Goal: Task Accomplishment & Management: Complete application form

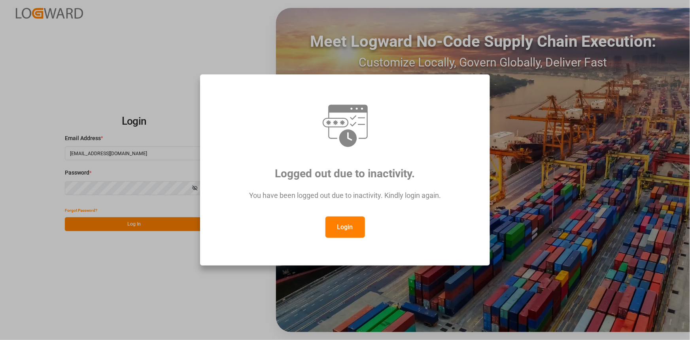
click at [363, 228] on button "Login" at bounding box center [346, 226] width 40 height 21
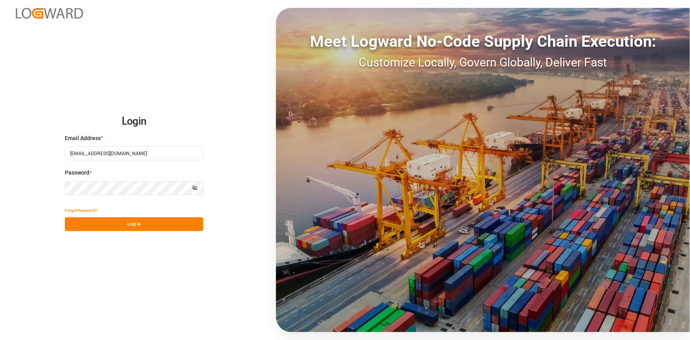
click at [164, 213] on div "Forgot Password?" at bounding box center [134, 210] width 138 height 14
click at [174, 227] on button "Log In" at bounding box center [134, 224] width 138 height 14
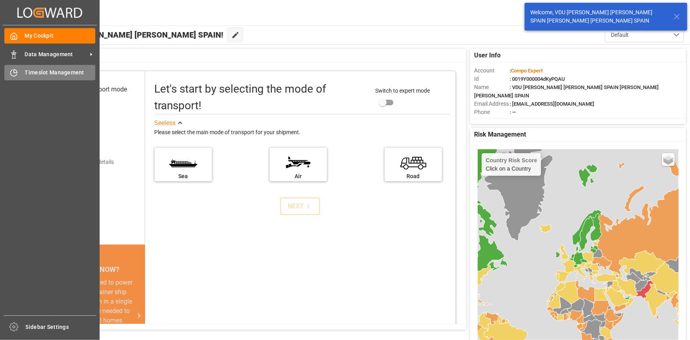
click at [61, 71] on span "Timeslot Management" at bounding box center [60, 72] width 71 height 8
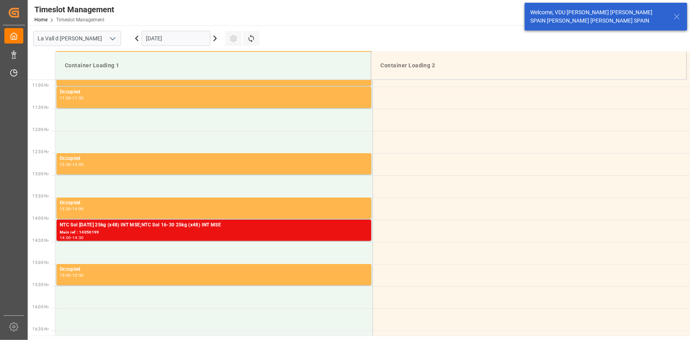
scroll to position [482, 0]
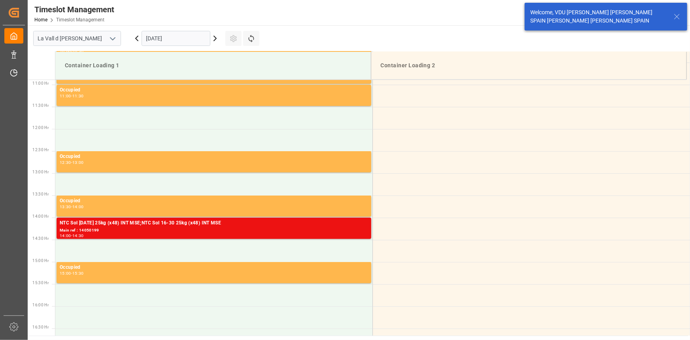
click at [149, 42] on input "17.09.2025" at bounding box center [176, 38] width 69 height 15
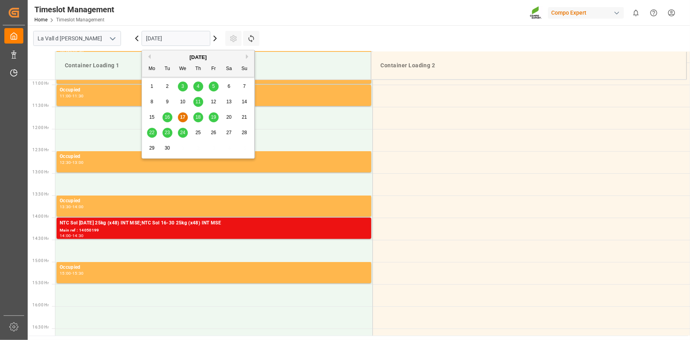
click at [247, 56] on button "Next Month" at bounding box center [248, 56] width 5 height 5
click at [185, 83] on div "1" at bounding box center [183, 86] width 10 height 9
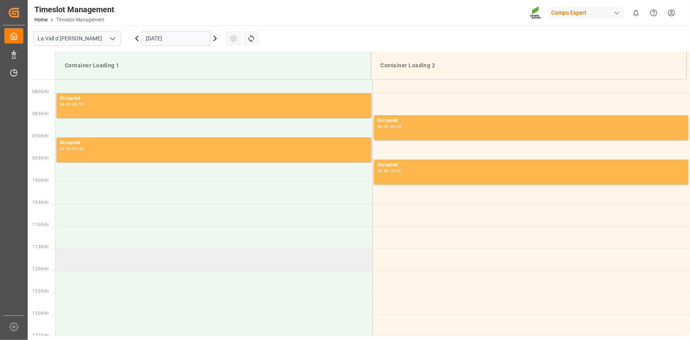
scroll to position [338, 0]
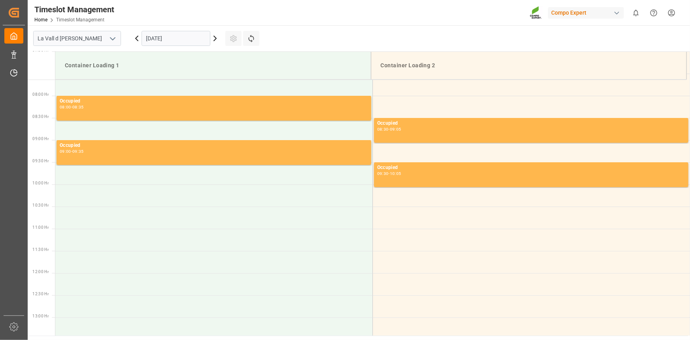
click at [169, 37] on input "01.10.2025" at bounding box center [176, 38] width 69 height 15
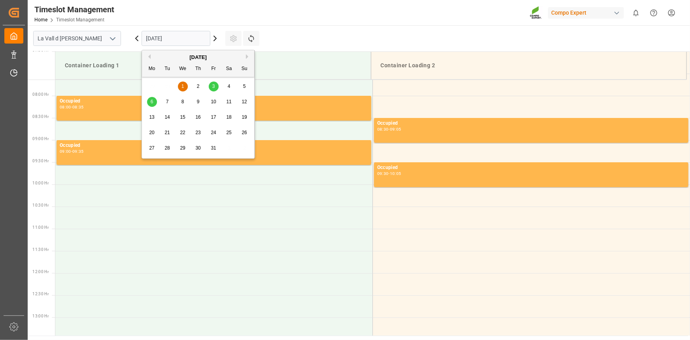
click at [151, 57] on div "October 2025" at bounding box center [198, 57] width 112 height 8
click at [150, 56] on button "Previous Month" at bounding box center [148, 56] width 5 height 5
click at [212, 119] on span "19" at bounding box center [213, 117] width 5 height 6
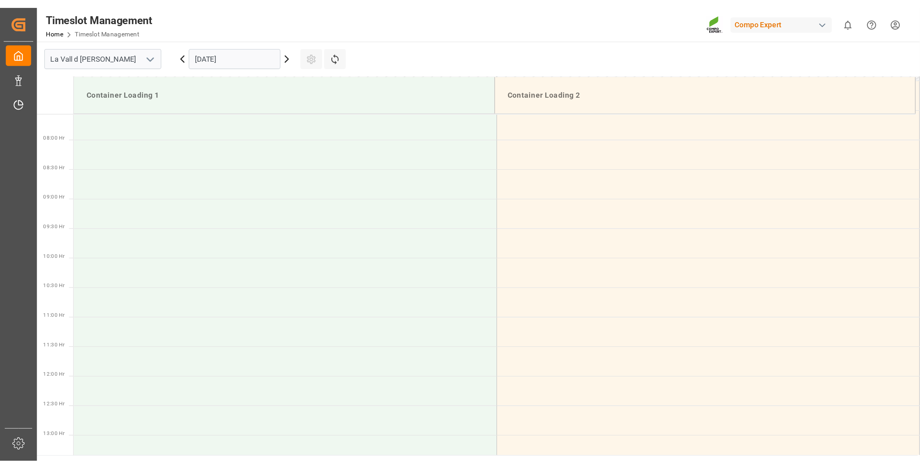
scroll to position [275, 0]
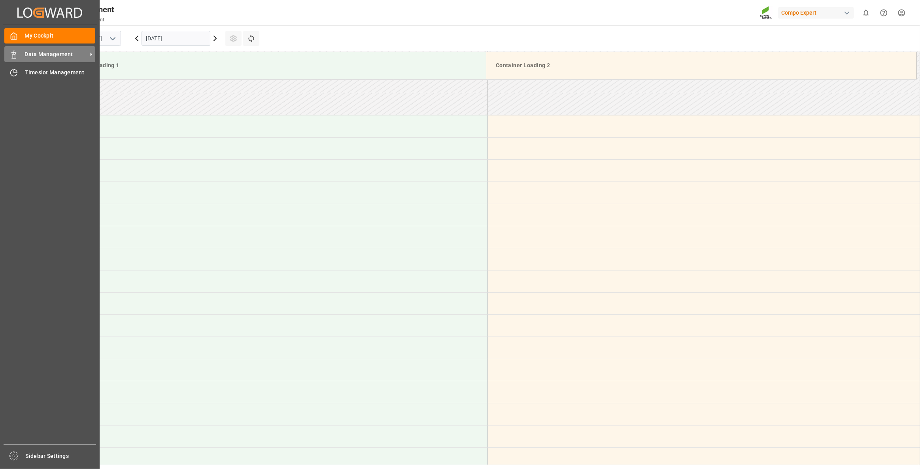
drag, startPoint x: 23, startPoint y: 55, endPoint x: 34, endPoint y: 55, distance: 11.5
click at [23, 55] on div "Data Management Data Management" at bounding box center [49, 53] width 91 height 15
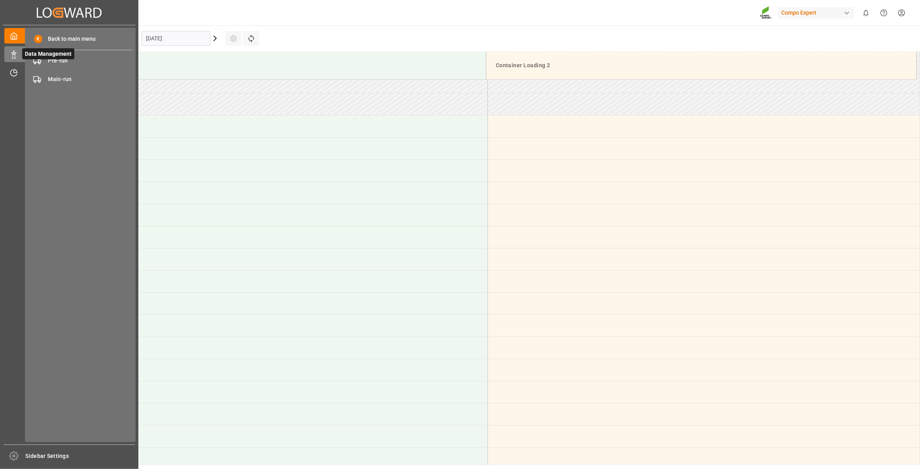
click at [54, 57] on span "Data Management" at bounding box center [48, 53] width 52 height 11
click at [61, 60] on span "Pre-run" at bounding box center [90, 61] width 85 height 8
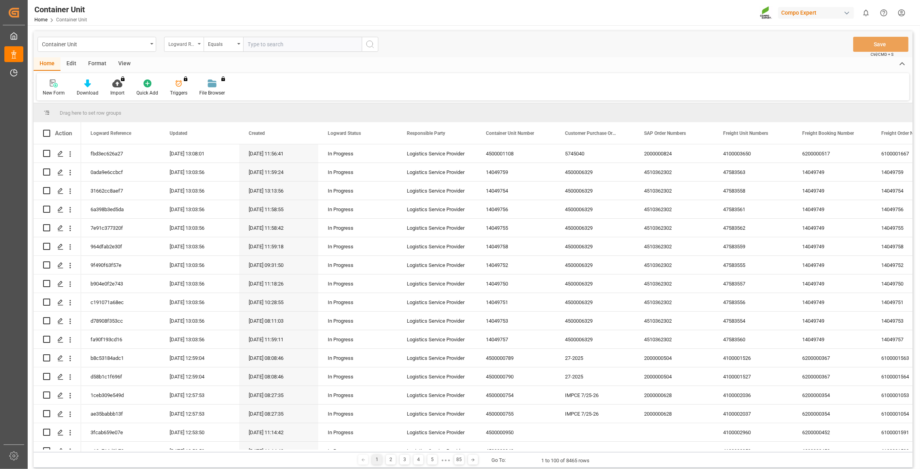
click at [190, 42] on div "Logward Reference" at bounding box center [182, 43] width 27 height 9
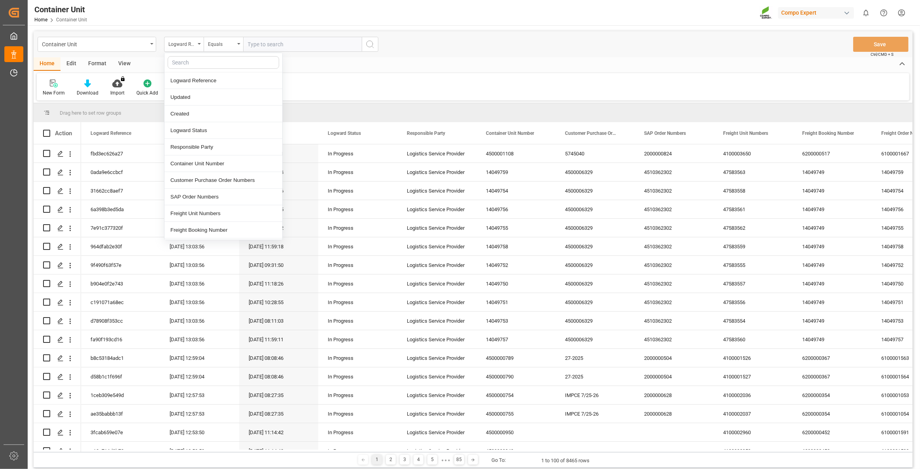
click at [201, 63] on input "text" at bounding box center [224, 62] width 112 height 13
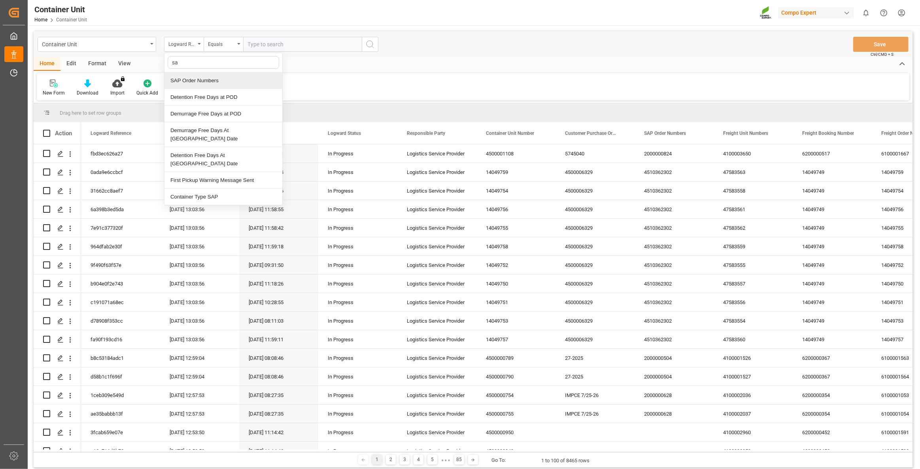
type input "sap"
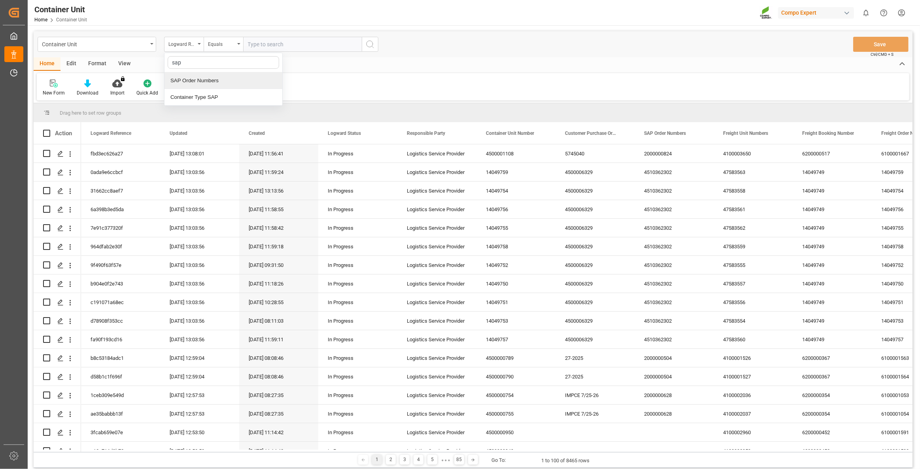
click at [245, 83] on div "SAP Order Numbers" at bounding box center [224, 80] width 118 height 17
click at [276, 44] on input "text" at bounding box center [302, 44] width 119 height 15
paste input "4510362468"
type input "4510362468"
click at [216, 43] on div "Equals" at bounding box center [221, 43] width 27 height 9
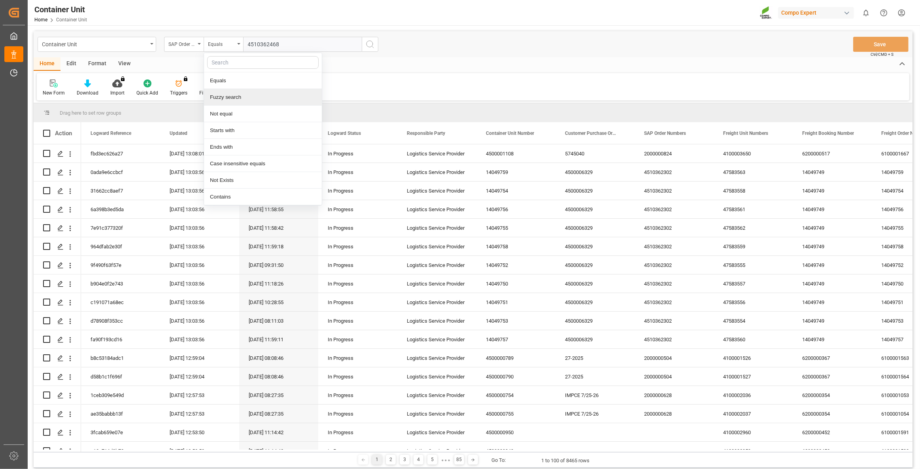
click at [229, 97] on div "Fuzzy search" at bounding box center [263, 97] width 118 height 17
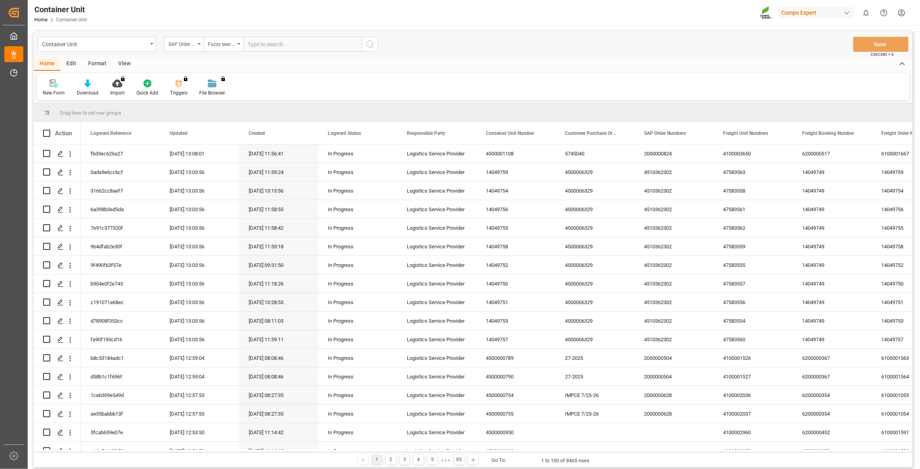
click at [278, 45] on input "text" at bounding box center [302, 44] width 119 height 15
paste input "4510362468"
click at [354, 42] on input "4510362468" at bounding box center [302, 44] width 119 height 15
click at [350, 49] on input "4510362468" at bounding box center [302, 44] width 119 height 15
type input "4510362468"
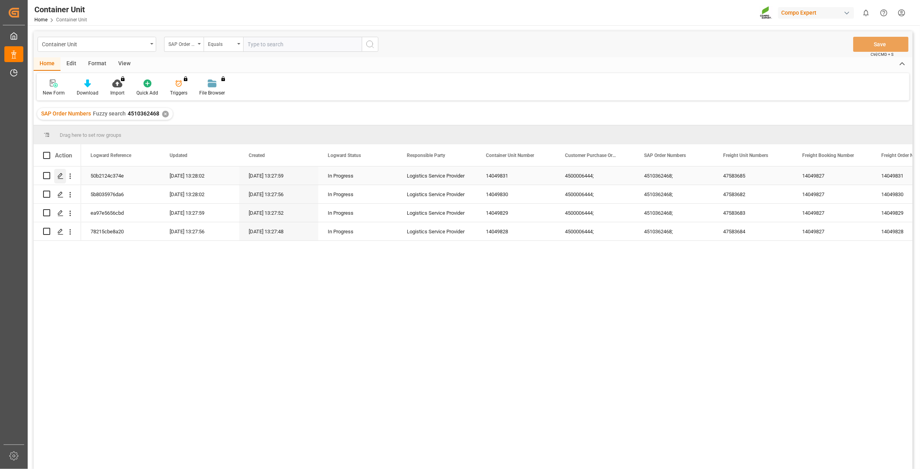
click at [59, 177] on polygon "Press SPACE to select this row." at bounding box center [60, 175] width 4 height 4
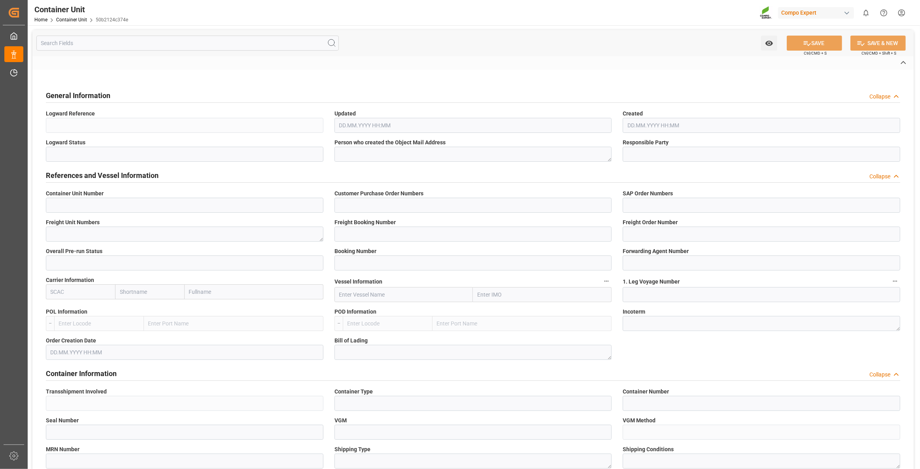
type input "14049831"
type input "4500006444;"
type input "4510362468;"
type textarea "47583685"
type input "14049827"
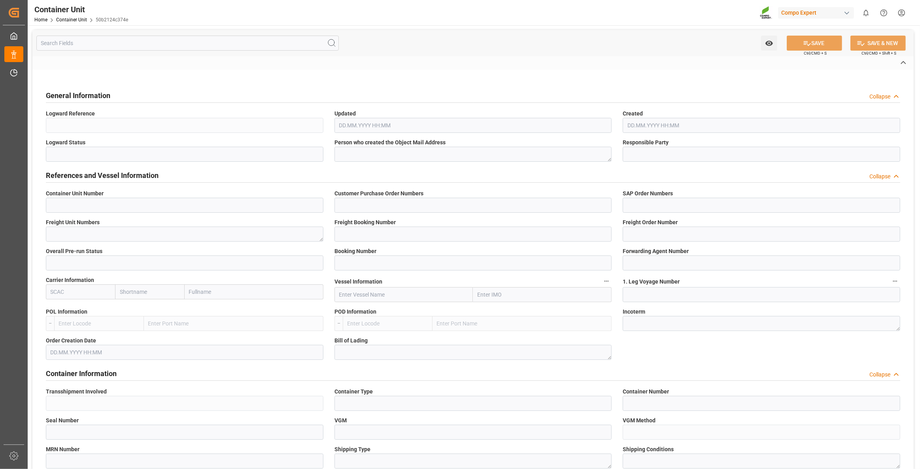
type input "14049831"
type input "1"
type input "6585284"
type input "Valencia"
type input "Antalya"
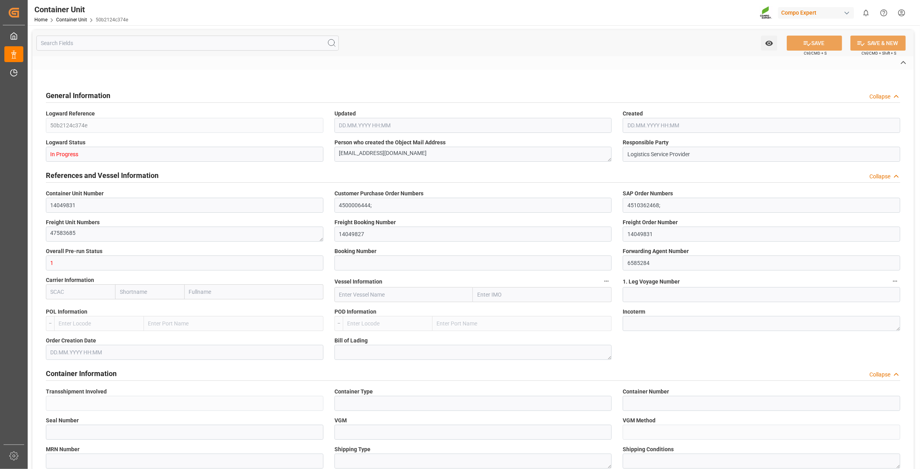
type textarea "CIF"
type input "No"
type input "20GP"
type input "2"
type textarea "30"
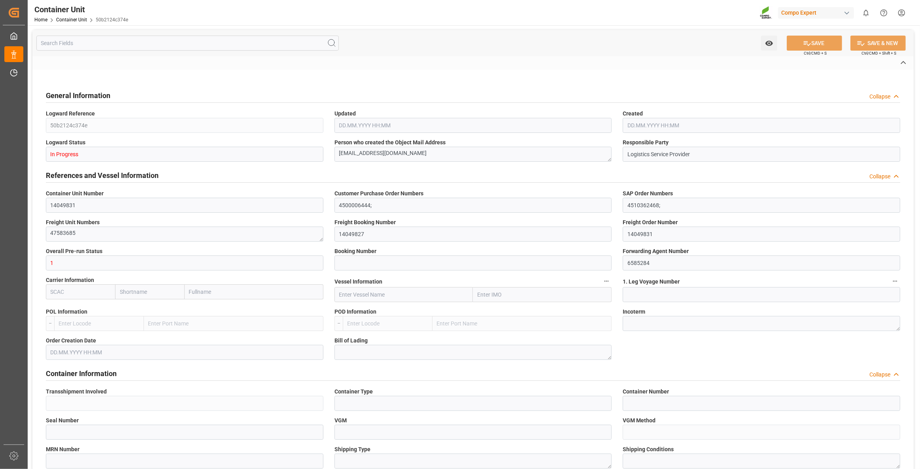
type textarea "Z3"
type input "CE07"
type textarea "COMPO Centro de Producción"
type textarea "12600"
type input "Spain"
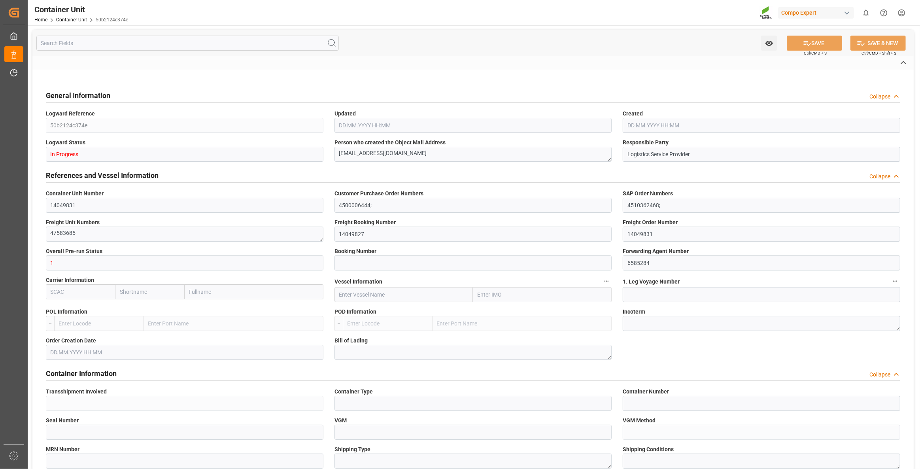
type input "EUR"
type textarea "CE31"
type textarea "HAK Rojo 18-18-18 25kg (x48) INT MSE;"
type textarea "4404202899;"
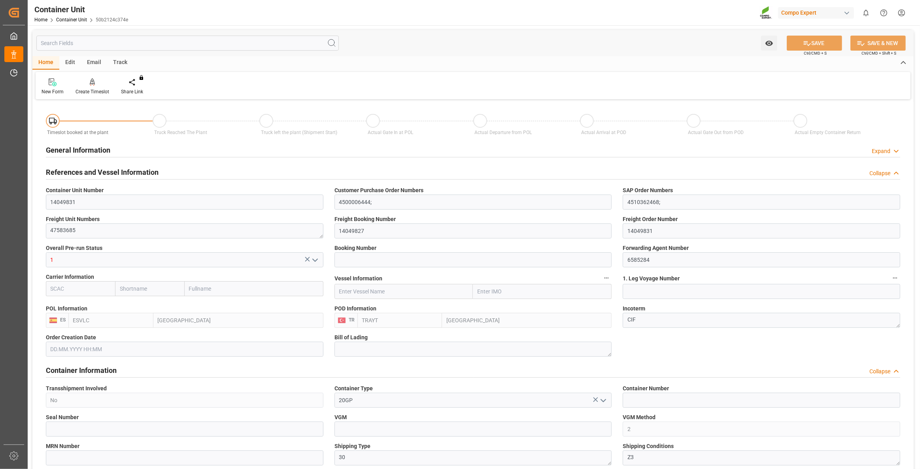
type input "ESVLC"
type input "TRAYT"
type input "0"
type input "80"
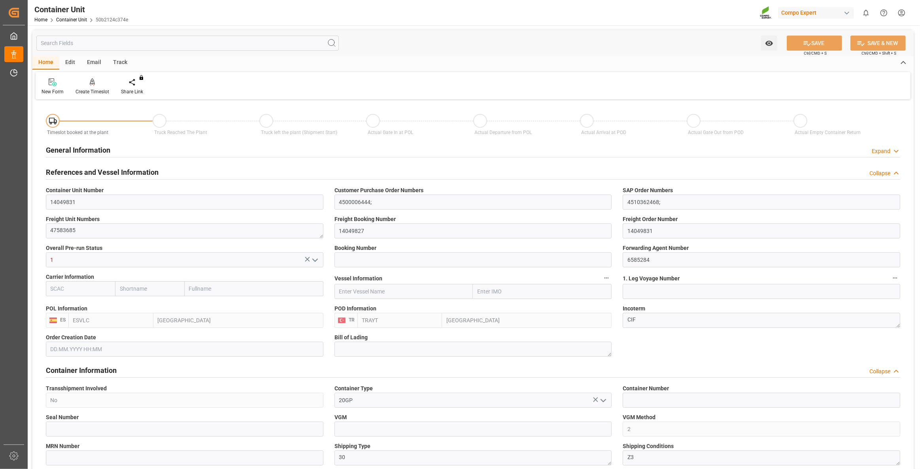
type input "24576"
type input "[DATE] 13:27"
type input "15.09.2025"
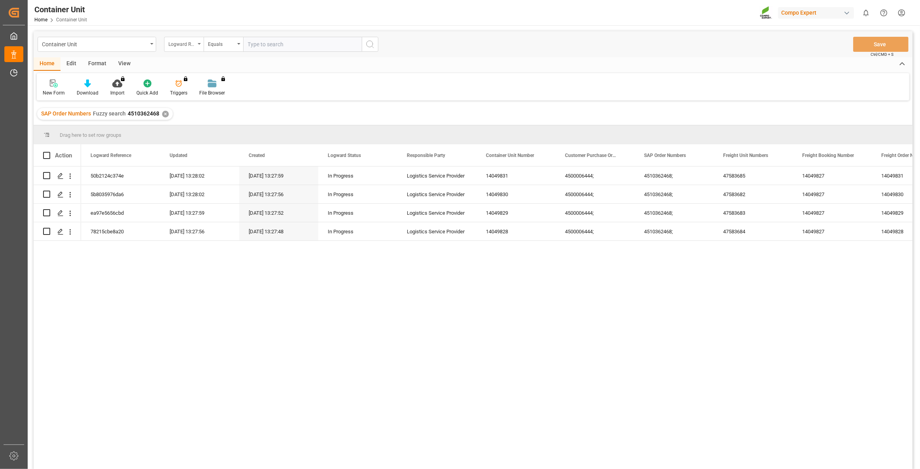
click at [197, 41] on div "Logward Reference" at bounding box center [184, 44] width 40 height 15
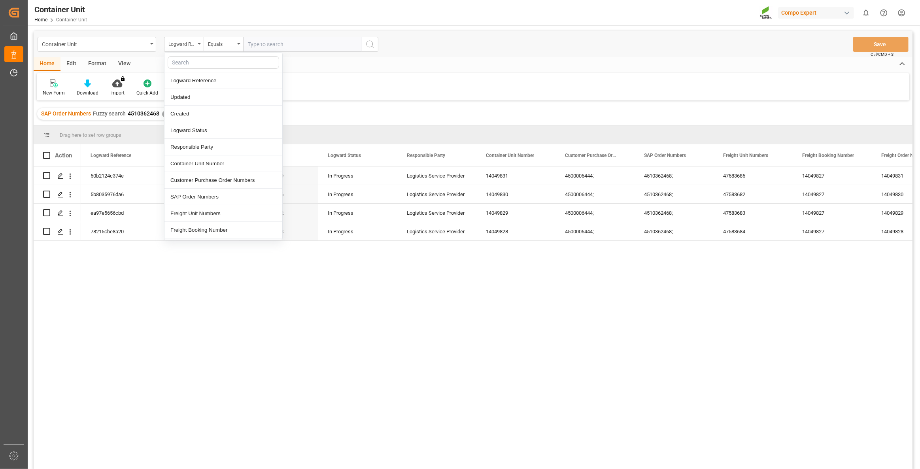
click at [198, 63] on input "text" at bounding box center [224, 62] width 112 height 13
type input "sap"
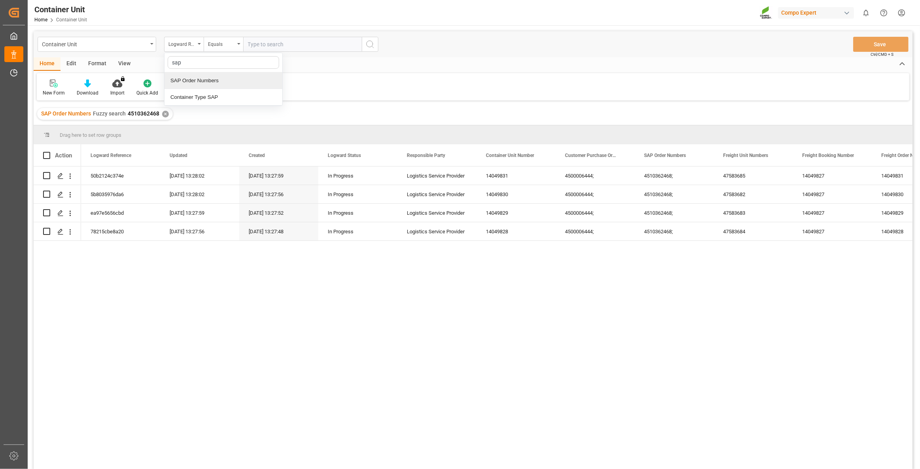
click at [216, 81] on div "SAP Order Numbers" at bounding box center [224, 80] width 118 height 17
click at [236, 42] on div "Equals" at bounding box center [224, 44] width 40 height 15
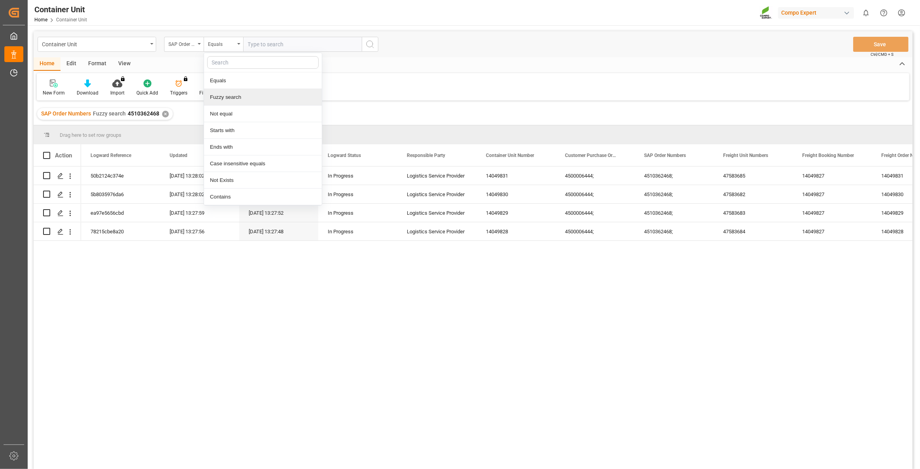
click at [236, 94] on div "Fuzzy search" at bounding box center [263, 97] width 118 height 17
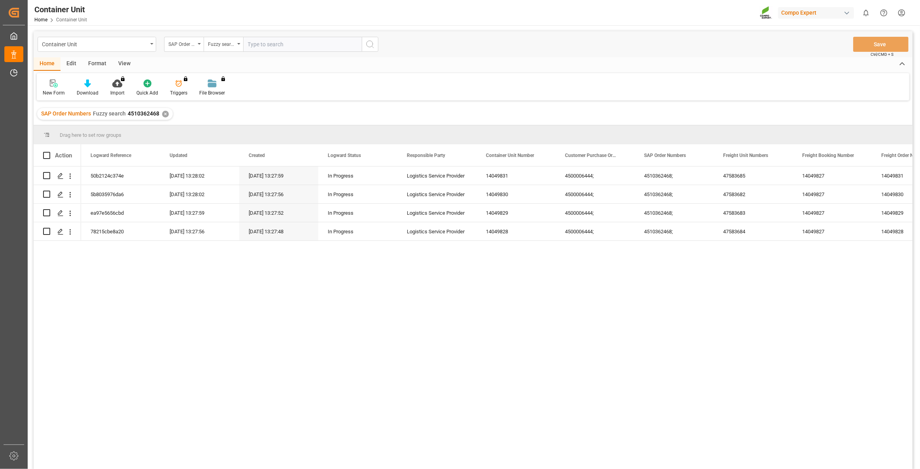
click at [270, 45] on input "text" at bounding box center [302, 44] width 119 height 15
paste input "4510362468"
type input "4510362468"
click at [73, 182] on button "open menu" at bounding box center [70, 176] width 8 height 15
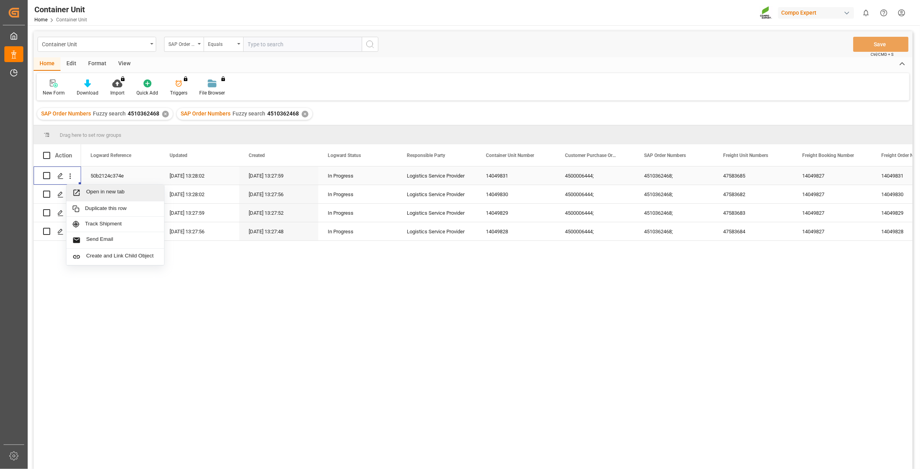
click at [89, 193] on span "Open in new tab" at bounding box center [122, 193] width 72 height 8
click at [71, 196] on icon "open menu" at bounding box center [70, 195] width 8 height 8
click at [91, 209] on span "Open in new tab" at bounding box center [122, 211] width 72 height 8
click at [71, 216] on icon "open menu" at bounding box center [70, 213] width 8 height 8
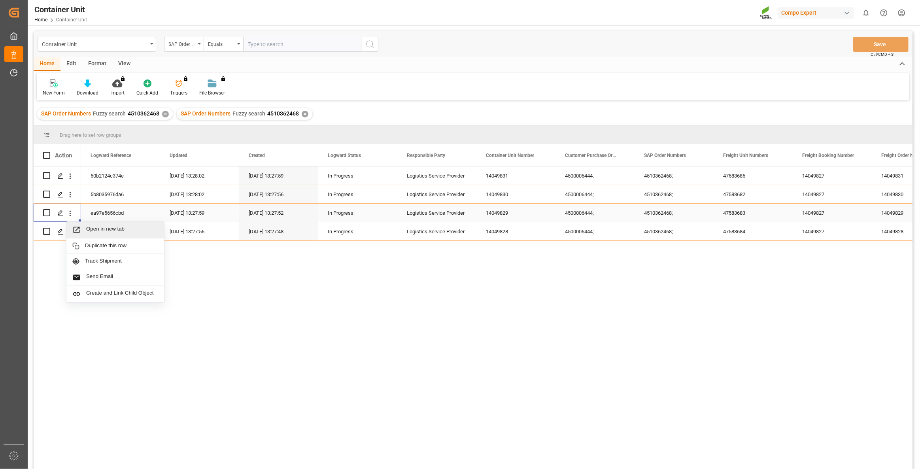
click at [95, 226] on span "Open in new tab" at bounding box center [122, 230] width 72 height 8
click at [71, 228] on icon "open menu" at bounding box center [70, 232] width 8 height 8
click at [98, 243] on div "Open in new tab" at bounding box center [115, 249] width 98 height 17
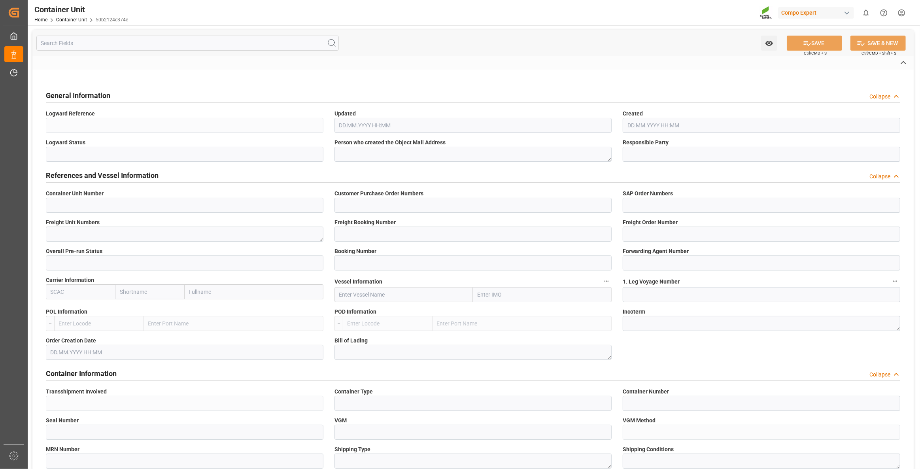
type input "14049831"
type input "4500006444;"
type input "4510362468;"
type textarea "47583685"
type input "14049827"
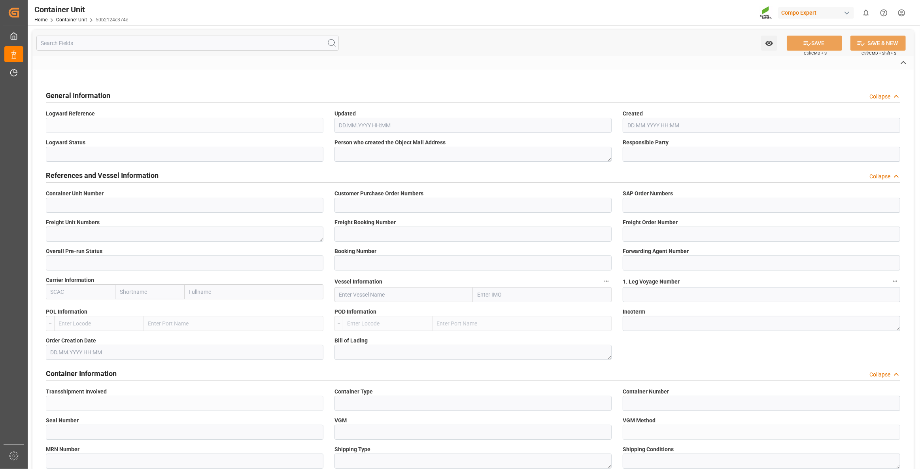
type input "14049831"
type input "1"
type input "6585284"
type input "[GEOGRAPHIC_DATA]"
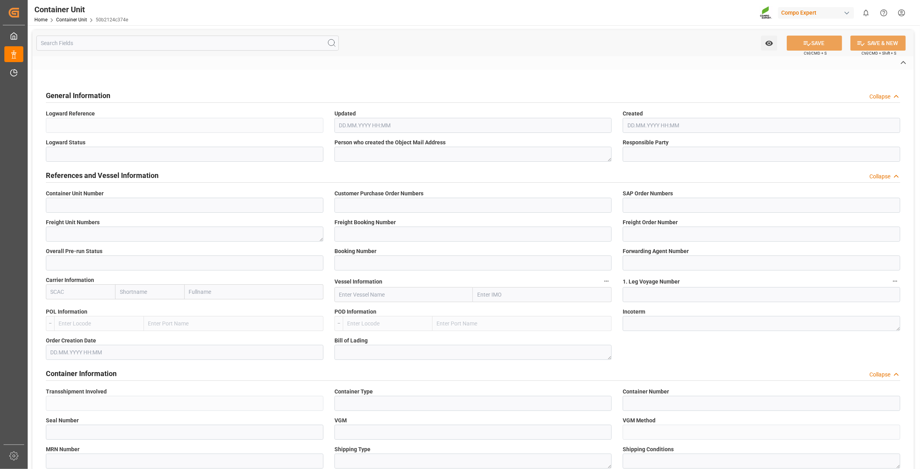
type textarea "CIF"
type input "No"
type input "20GP"
type input "2"
type textarea "30"
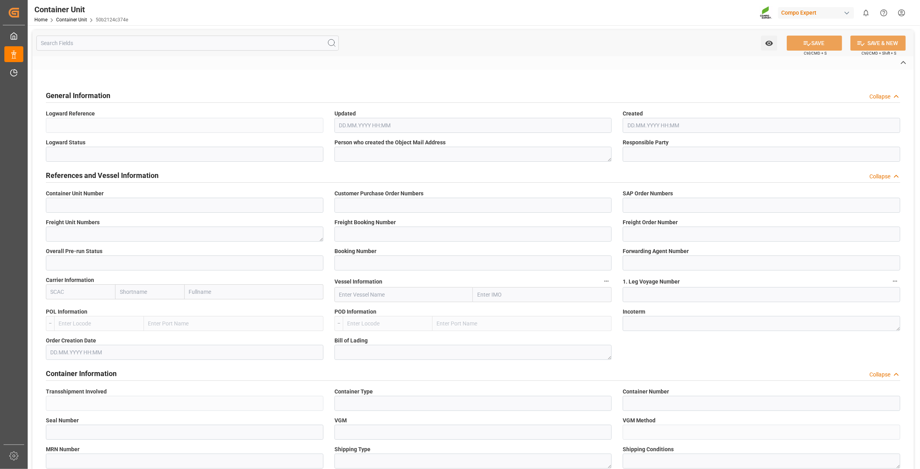
type textarea "Z3"
type input "CE07"
type textarea "COMPO Centro de Producción"
type textarea "12600"
type input "Spain"
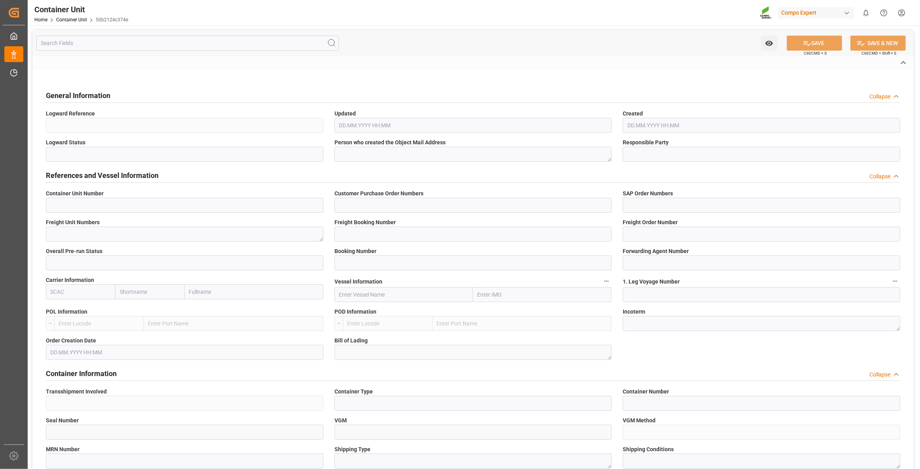
type input "EUR"
type textarea "CE31"
type textarea "HAK Rojo 18-18-18 25kg (x48) INT MSE;"
type textarea "4404202899;"
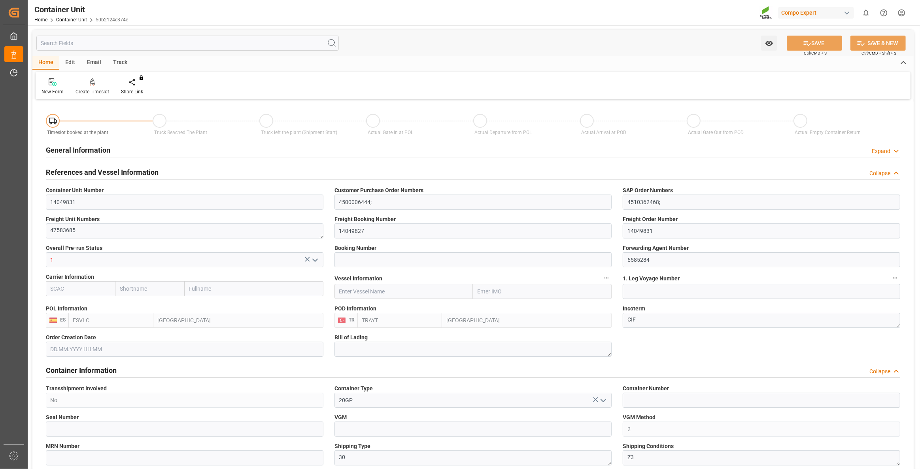
type input "ESVLC"
type input "TRAYT"
type input "0"
type input "80"
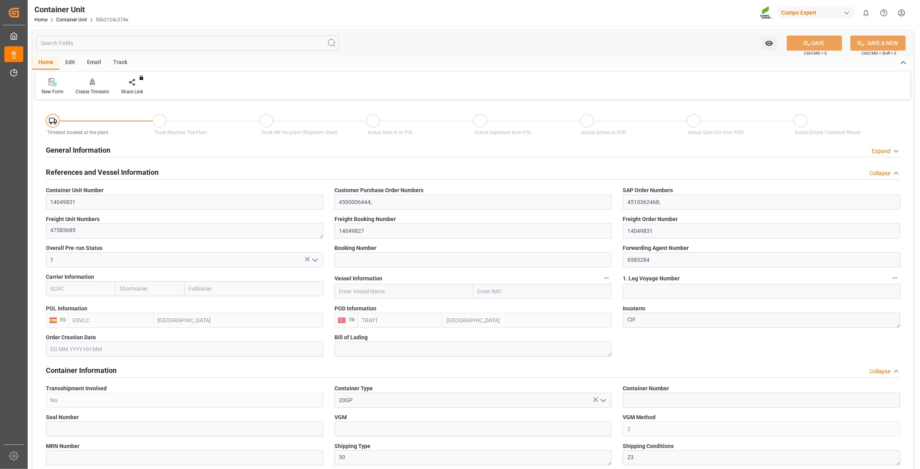
type input "24576"
type input "[DATE] 13:27"
type input "15.09.2025"
click at [92, 85] on icon at bounding box center [93, 82] width 6 height 8
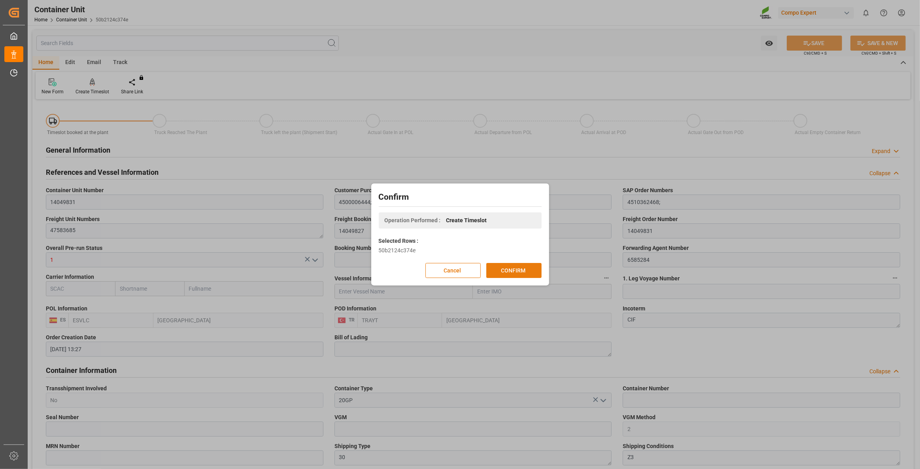
click at [531, 271] on button "CONFIRM" at bounding box center [514, 270] width 55 height 15
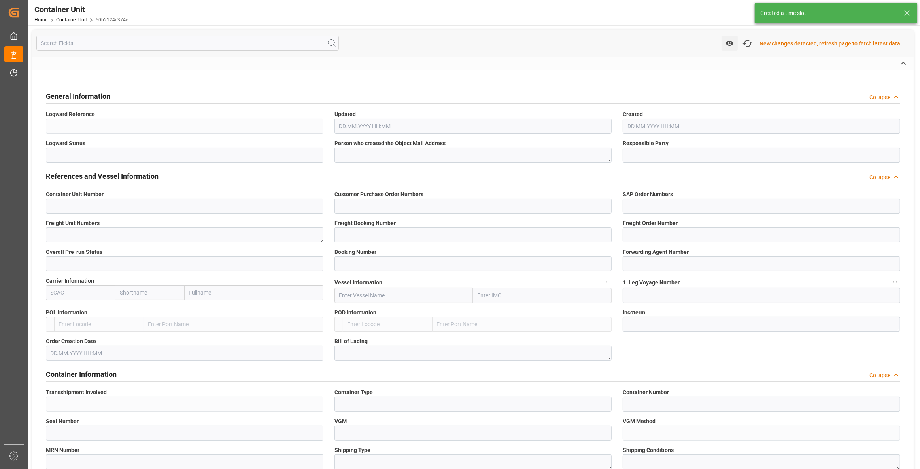
type input "14049831"
type input "4500006444;"
type input "4510362468;"
type textarea "47583685"
type input "14049827"
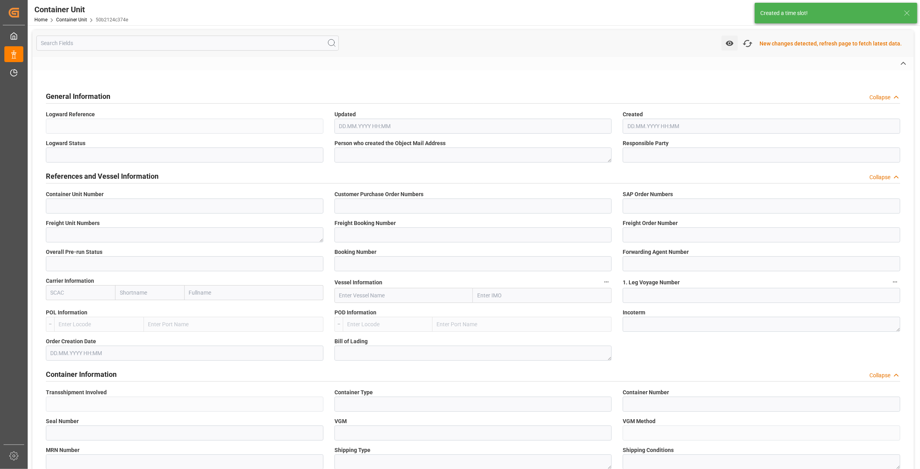
type input "14049831"
type input "1"
type input "6585284"
type input "Valencia"
type input "Antalya"
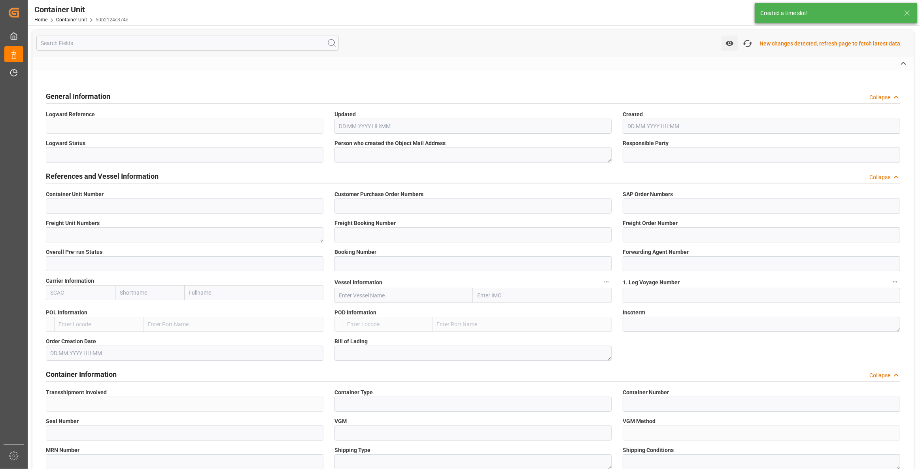
type textarea "CIF"
type input "No"
type input "20GP"
type input "2"
type textarea "30"
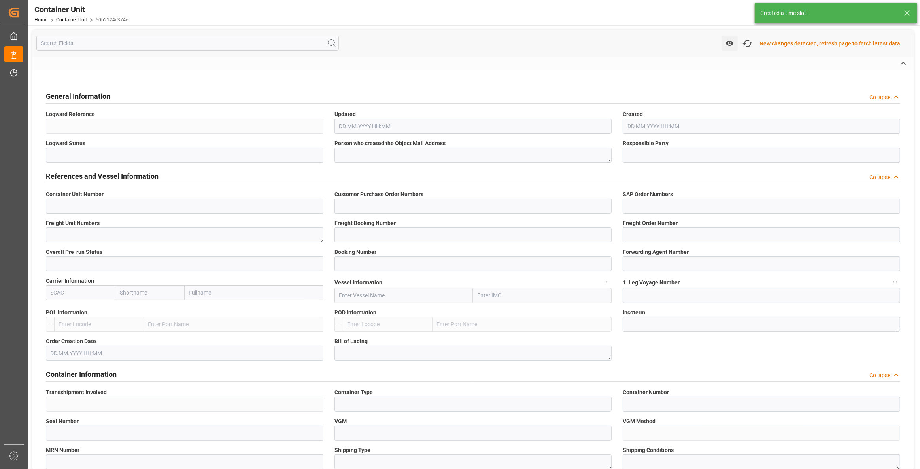
type textarea "Z3"
type input "CE07"
type textarea "COMPO Centro de Producción"
type textarea "12600"
type input "Spain"
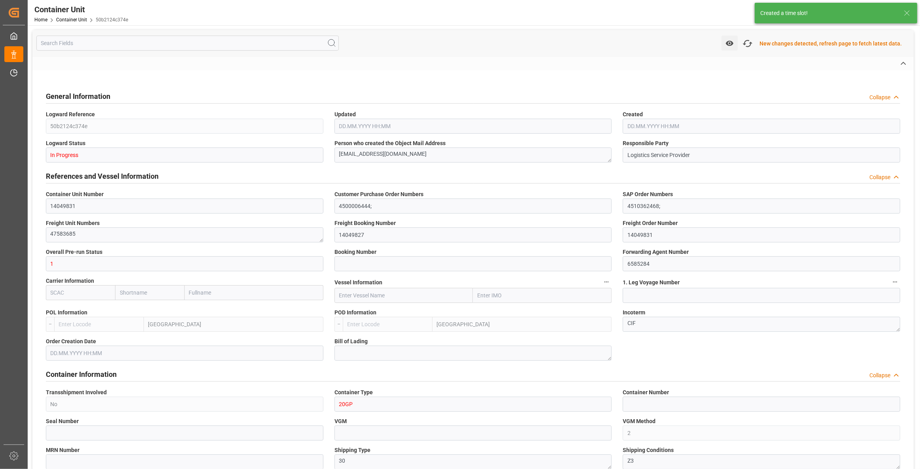
type textarea "07190"
type input "Turkey"
type input "EUR"
type textarea "CE31"
type textarea "[PERSON_NAME] 18-18-18 25kg (x48) INT MSE"
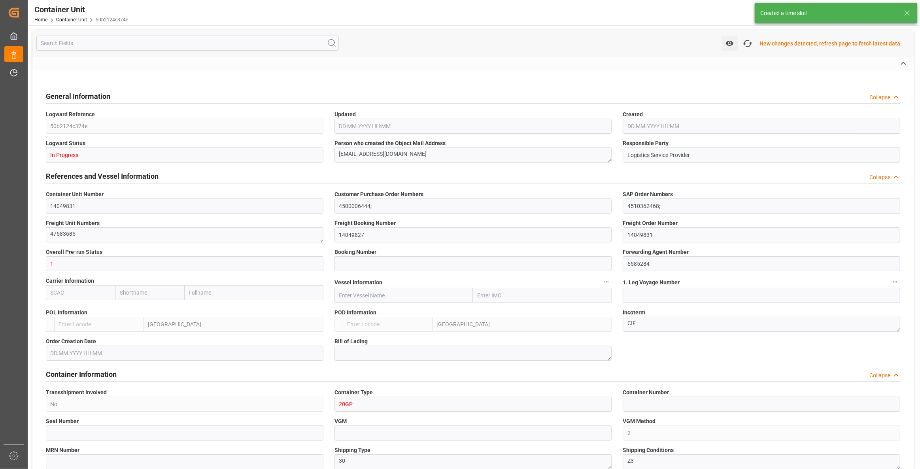
type textarea "4404202899"
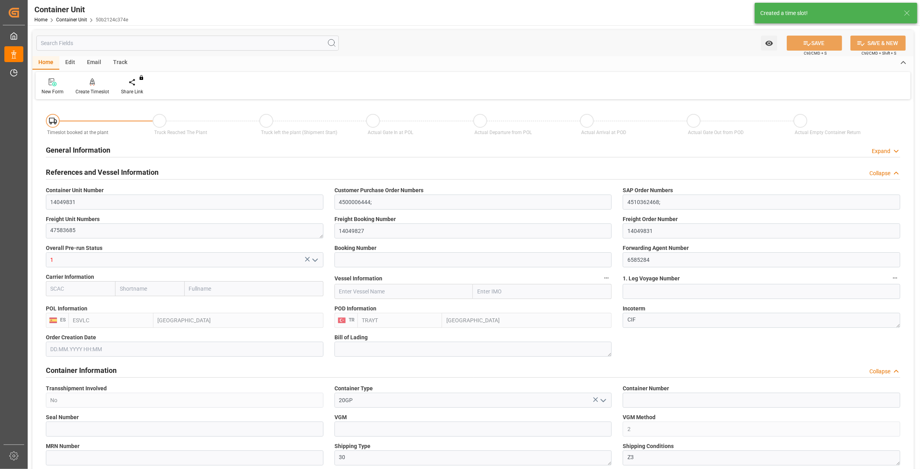
type input "ESVLC"
type input "TRAYT"
type input "0"
type input "80"
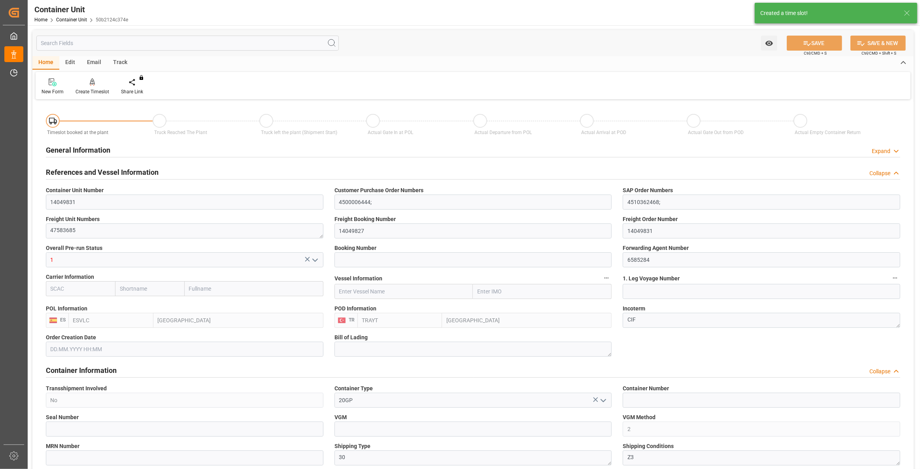
type input "24576"
type input "[DATE] 13:27"
type input "15.09.2025"
click at [97, 82] on div at bounding box center [93, 82] width 34 height 8
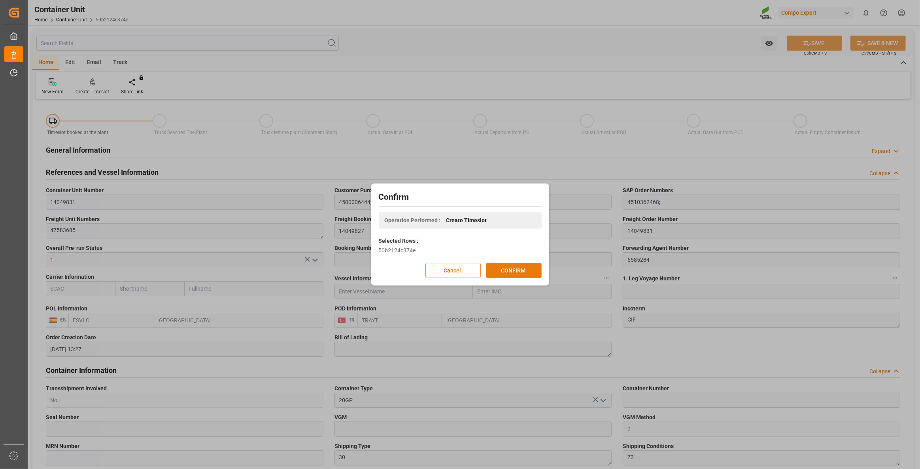
click at [533, 276] on button "CONFIRM" at bounding box center [514, 270] width 55 height 15
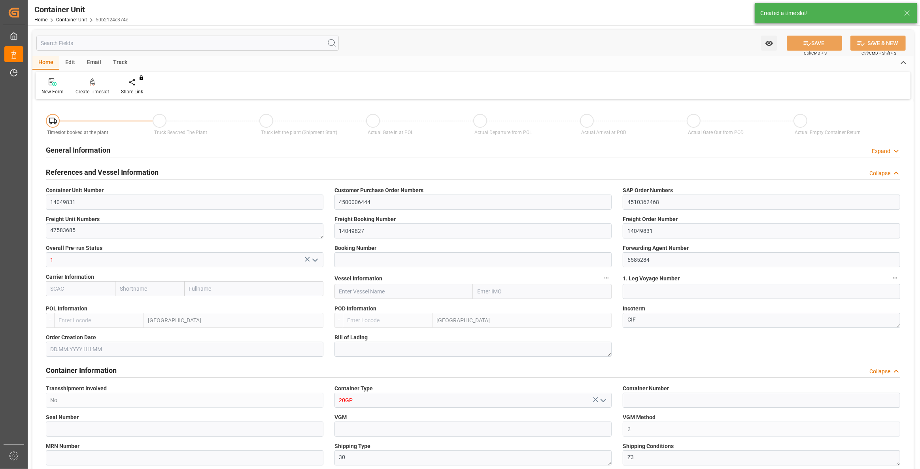
type input "ESVLC"
type input "TRAYT"
type input "0"
type input "80"
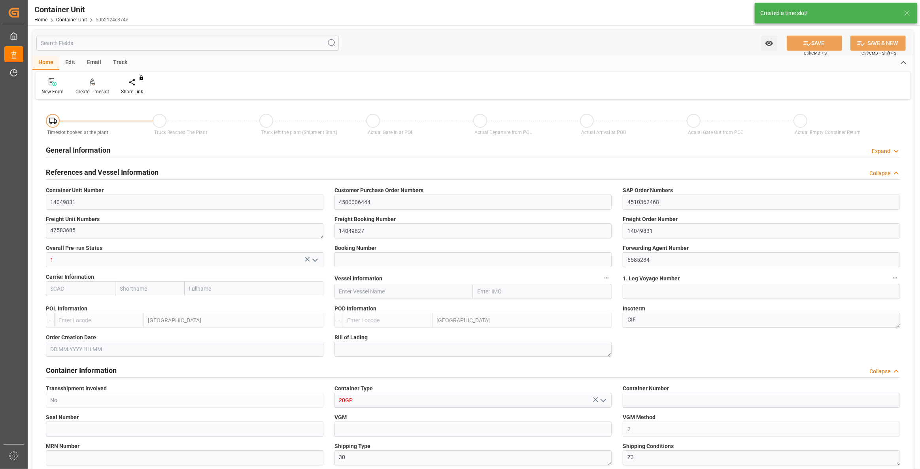
type input "24576"
type input "[DATE] 13:27"
type input "15.09.2025"
click at [98, 92] on div "Create Timeslot" at bounding box center [93, 91] width 34 height 7
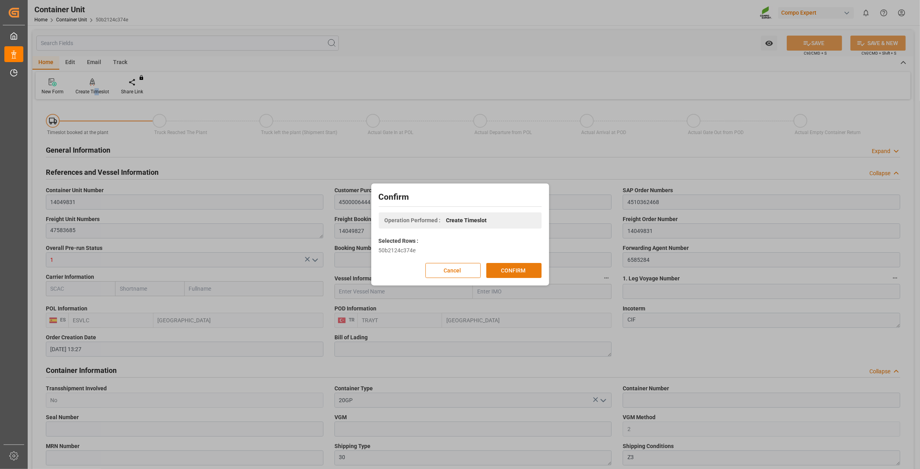
click at [533, 275] on button "CONFIRM" at bounding box center [514, 270] width 55 height 15
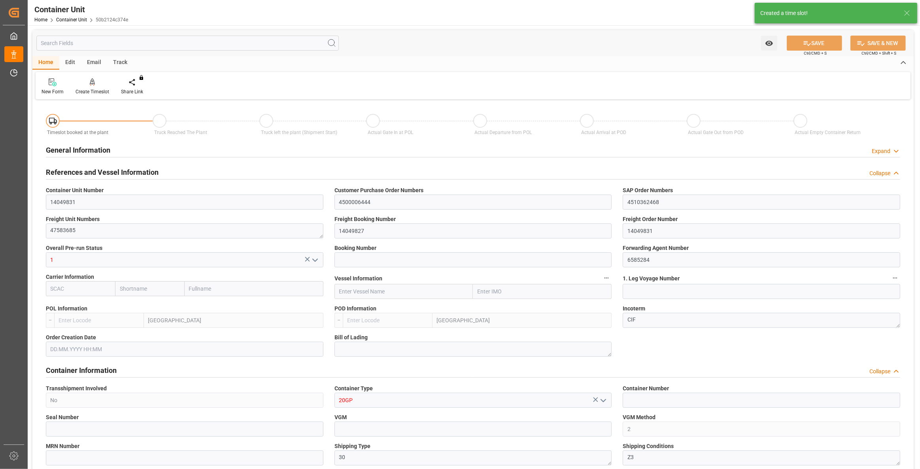
type input "ESVLC"
type input "TRAYT"
type input "0"
type input "80"
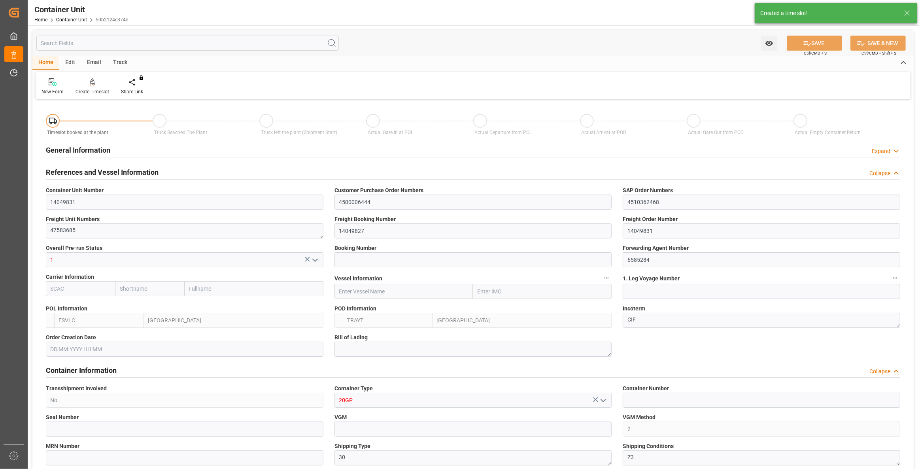
type input "24576"
type input "[DATE] 13:27"
type input "15.09.2025"
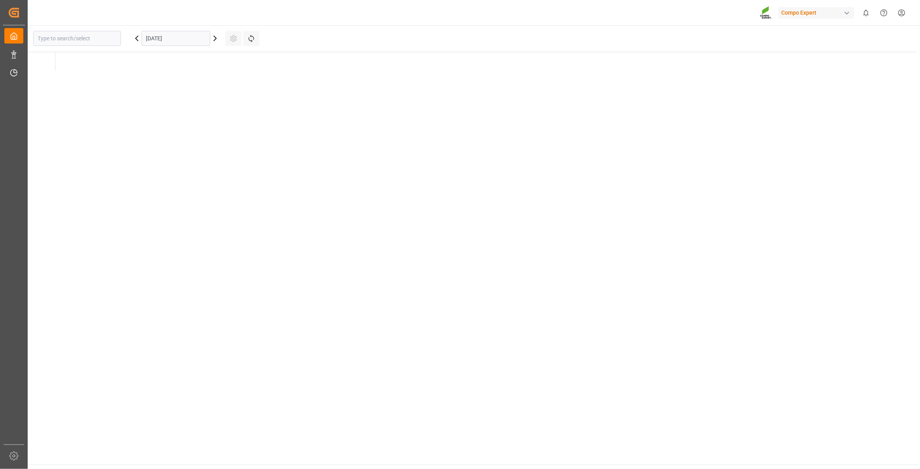
type input "La Vall d [PERSON_NAME]"
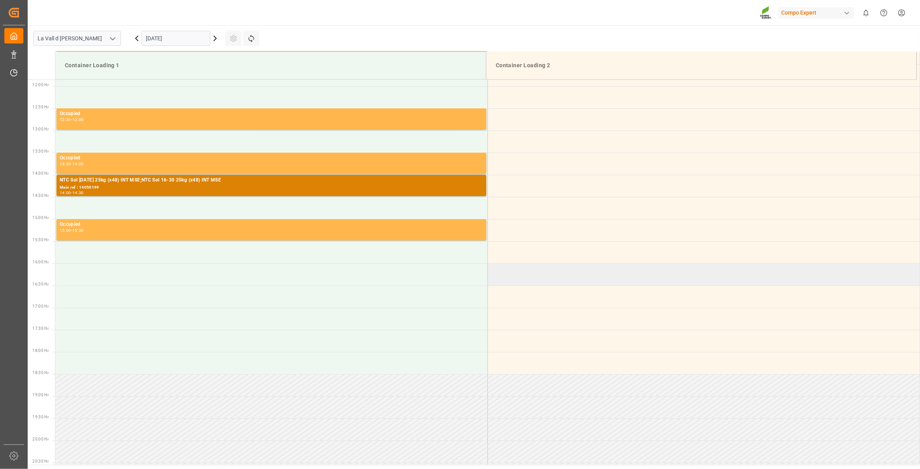
scroll to position [526, 0]
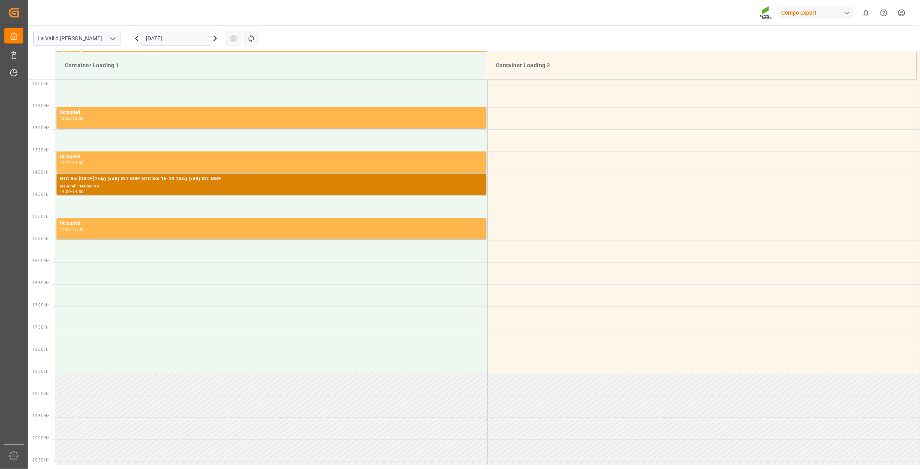
click at [202, 41] on input "[DATE]" at bounding box center [176, 38] width 69 height 15
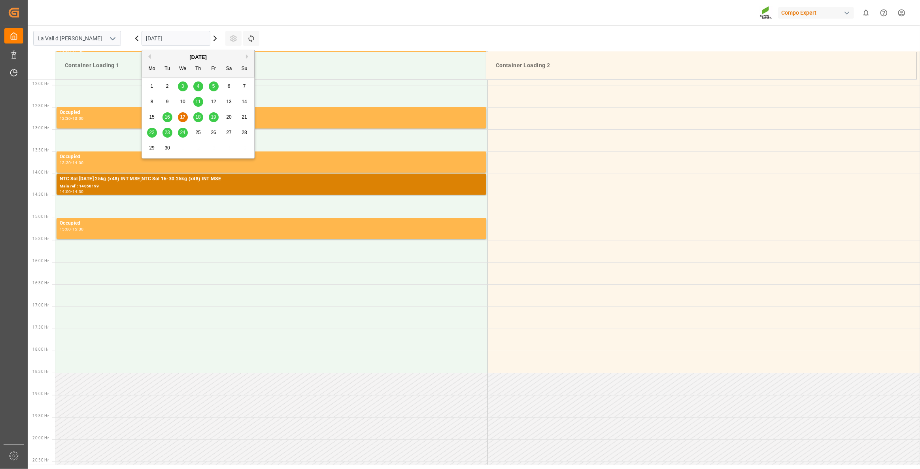
click at [247, 59] on div "[DATE]" at bounding box center [198, 57] width 112 height 8
click at [245, 57] on div "[DATE]" at bounding box center [198, 57] width 112 height 8
click at [246, 57] on button "Next Month" at bounding box center [248, 56] width 5 height 5
click at [185, 86] on div "1" at bounding box center [183, 86] width 10 height 9
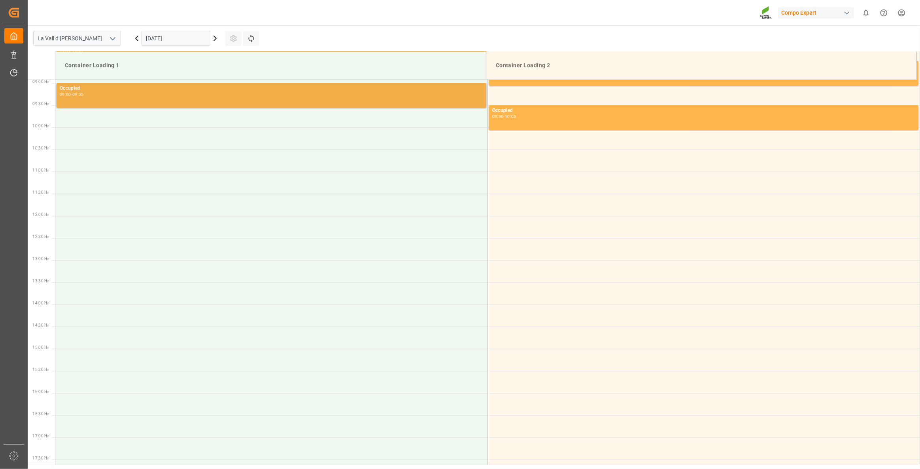
scroll to position [347, 0]
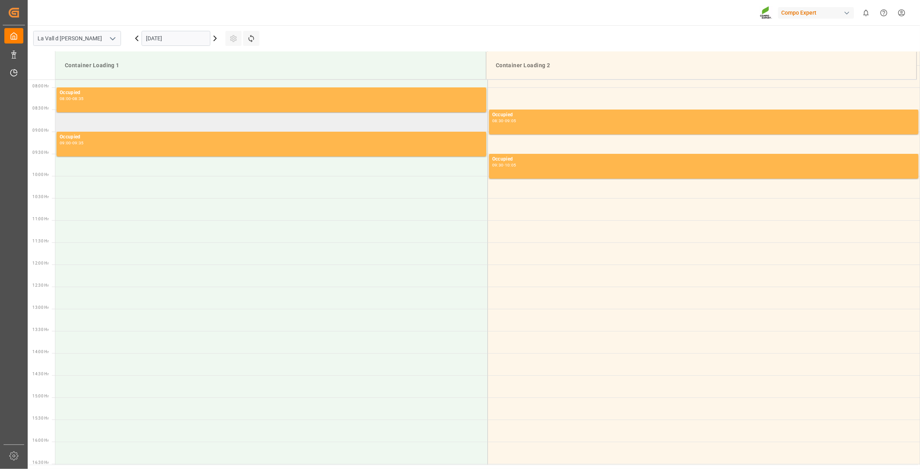
click at [76, 123] on td at bounding box center [271, 121] width 432 height 22
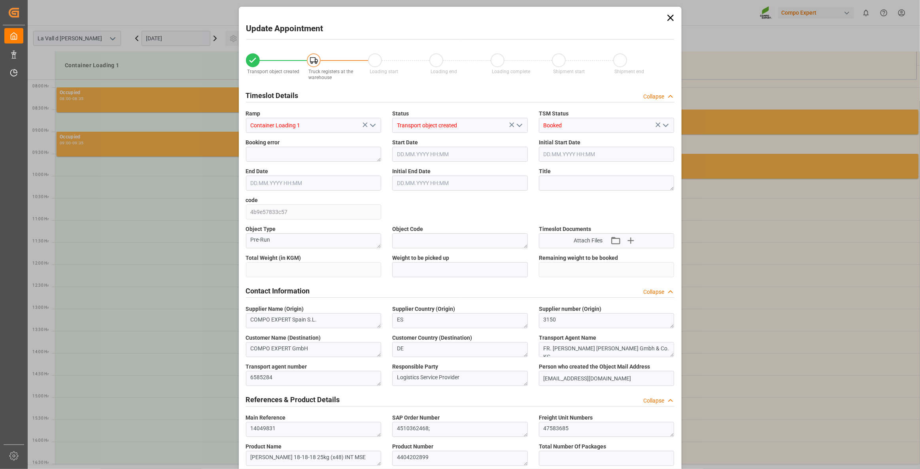
type input "24576"
type input "80"
type input "01.10.2025 08:30"
type input "01.10.2025 09:00"
type input "[DATE] 13:27"
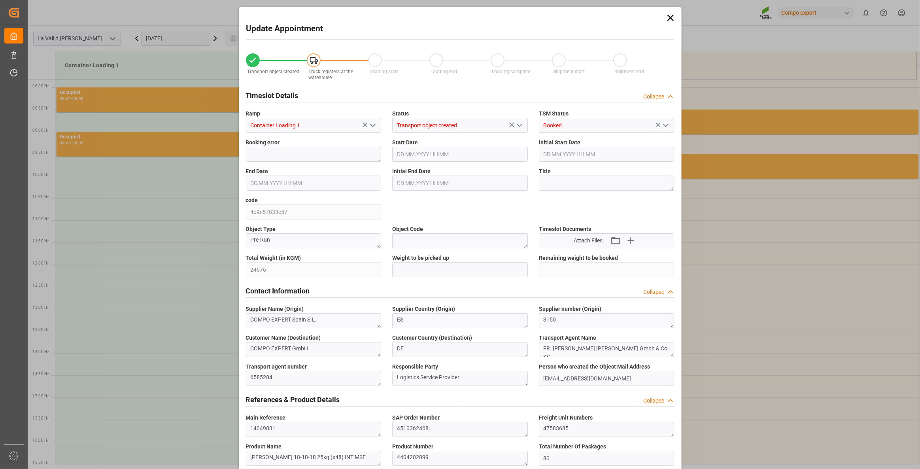
type input "[DATE] 11:10"
click at [423, 276] on input "text" at bounding box center [460, 269] width 136 height 15
paste input "24576"
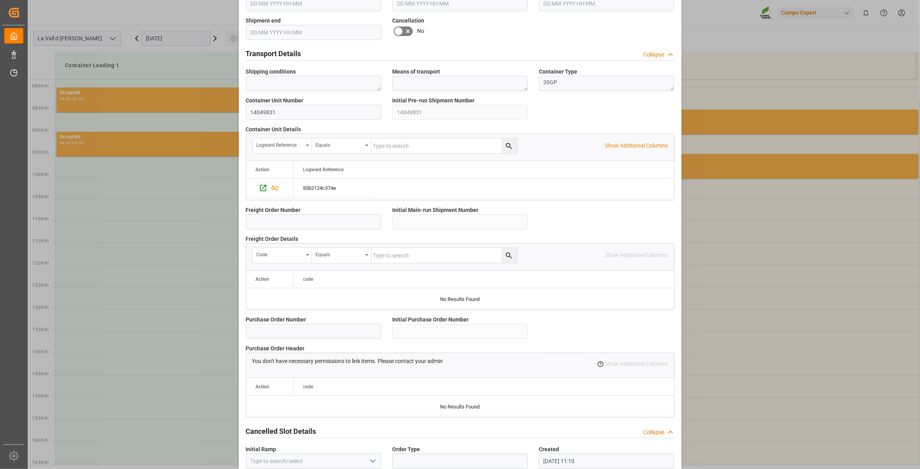
scroll to position [574, 0]
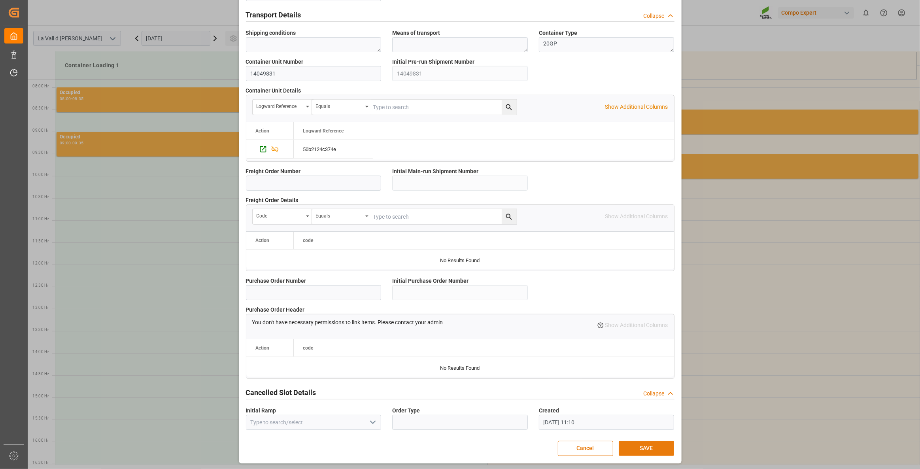
type input "24576"
click at [644, 446] on button "SAVE" at bounding box center [646, 448] width 55 height 15
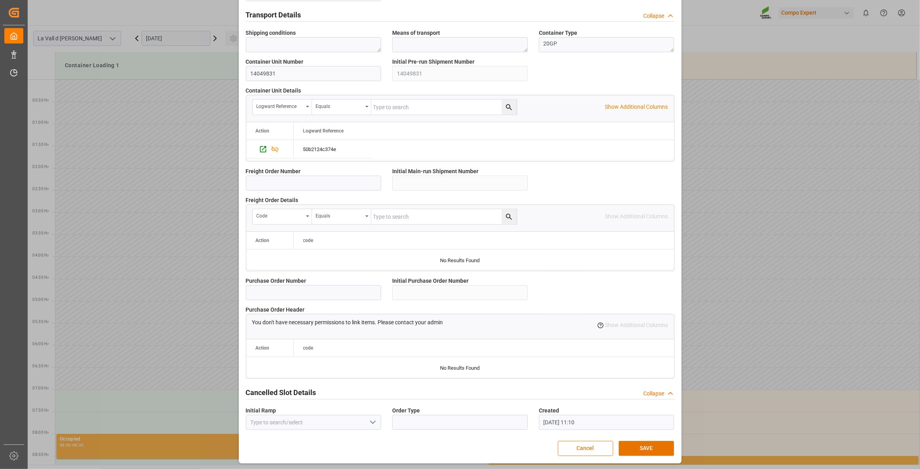
click at [590, 444] on button "Cancel" at bounding box center [585, 448] width 55 height 15
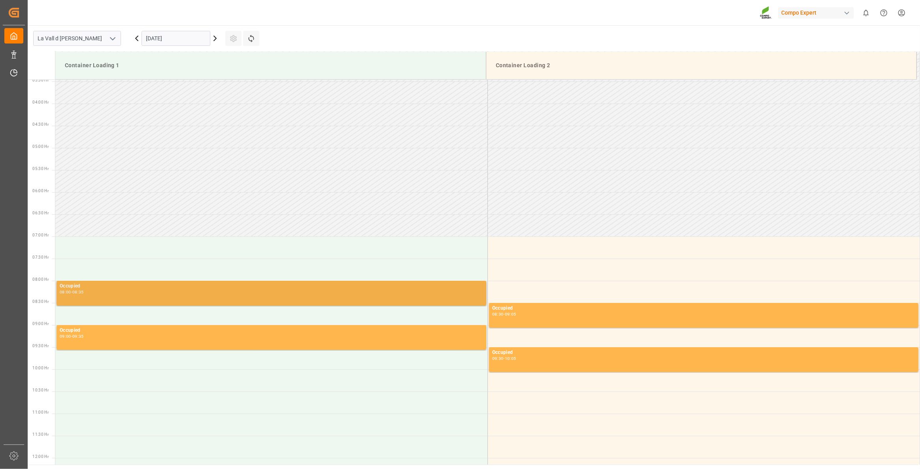
scroll to position [180, 0]
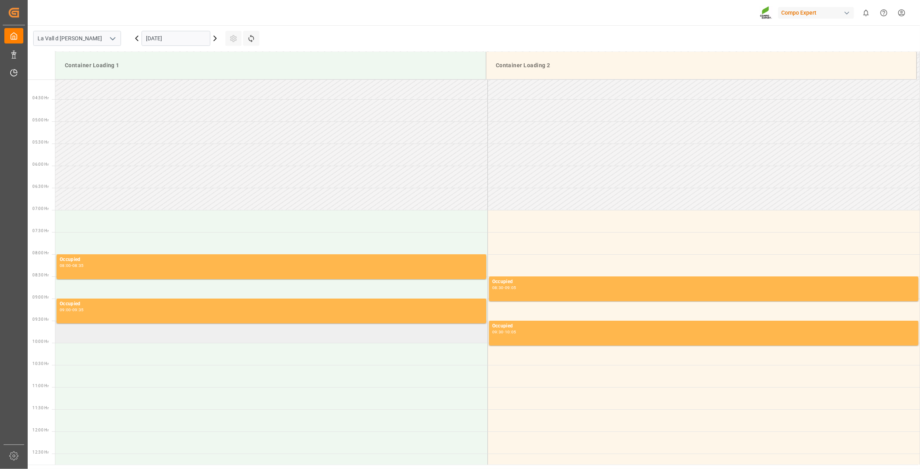
click at [100, 338] on td at bounding box center [271, 332] width 432 height 22
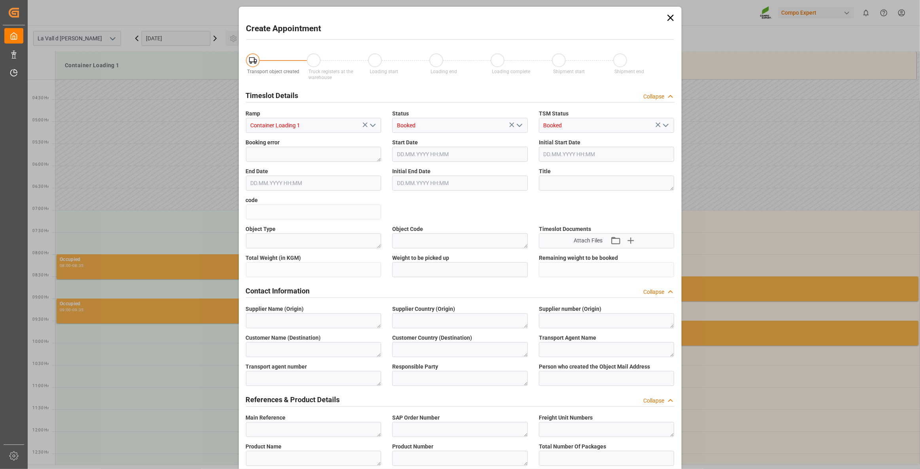
type input "01.10.2025 09:30"
type input "01.10.2025 10:00"
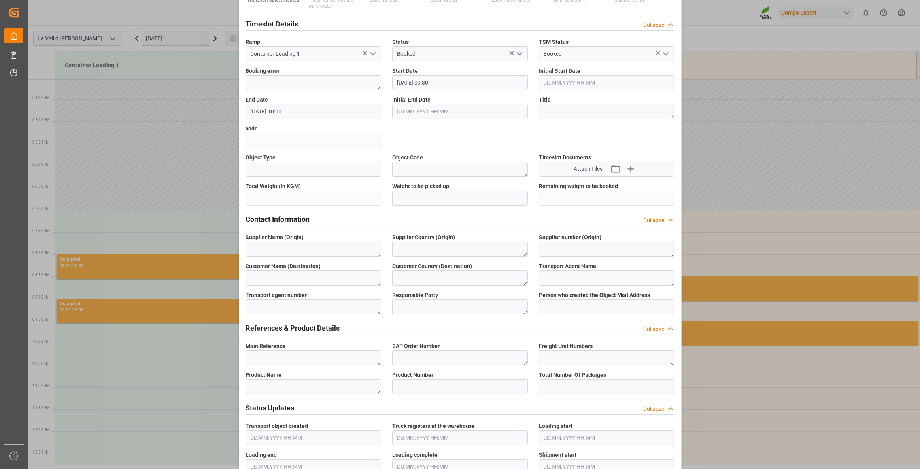
scroll to position [0, 0]
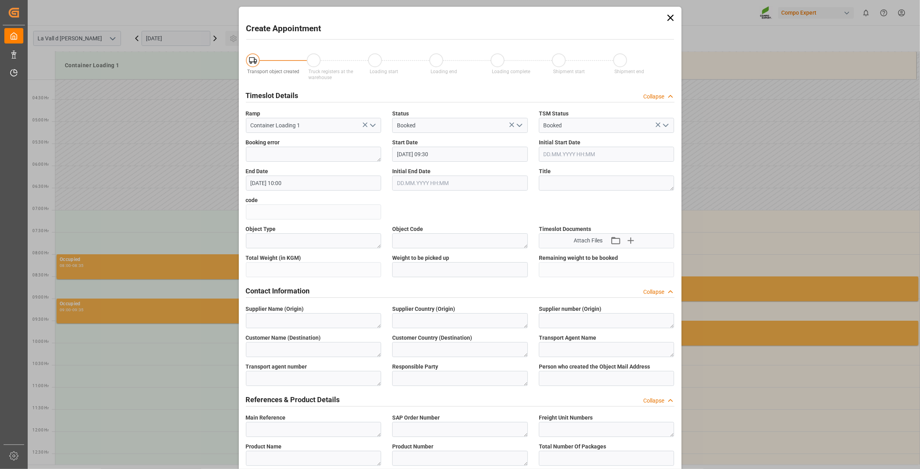
click at [672, 17] on icon at bounding box center [670, 17] width 11 height 11
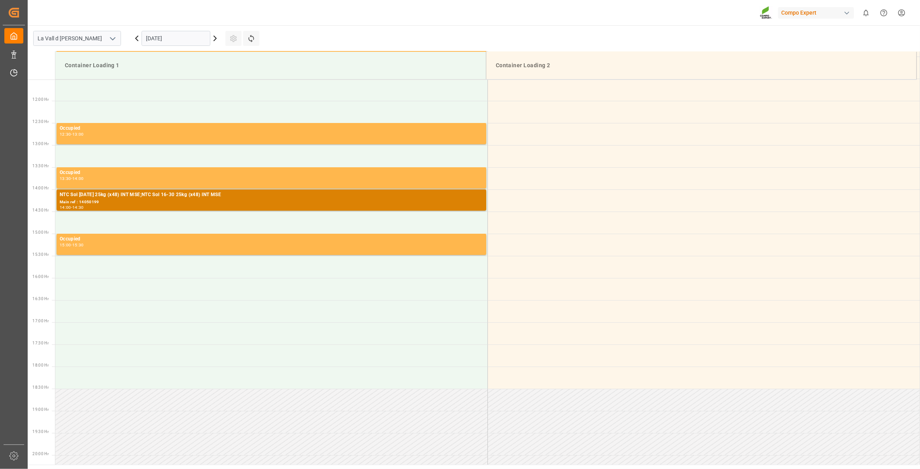
scroll to position [526, 0]
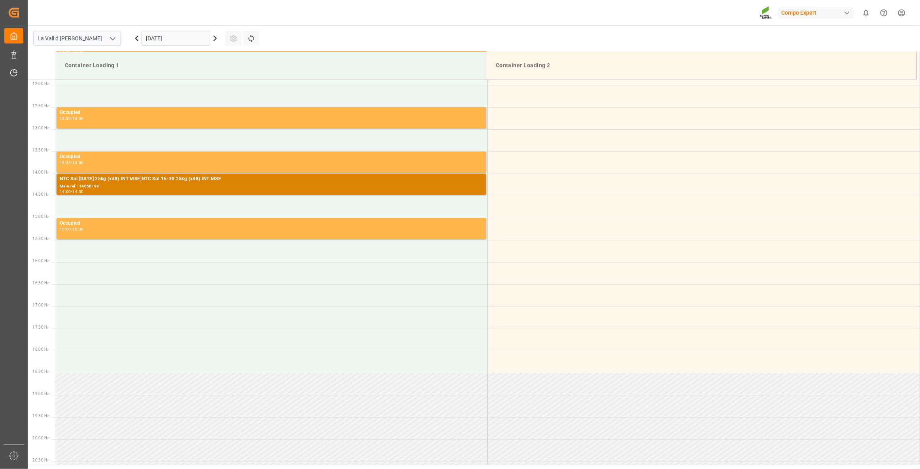
click at [183, 31] on input "[DATE]" at bounding box center [176, 38] width 69 height 15
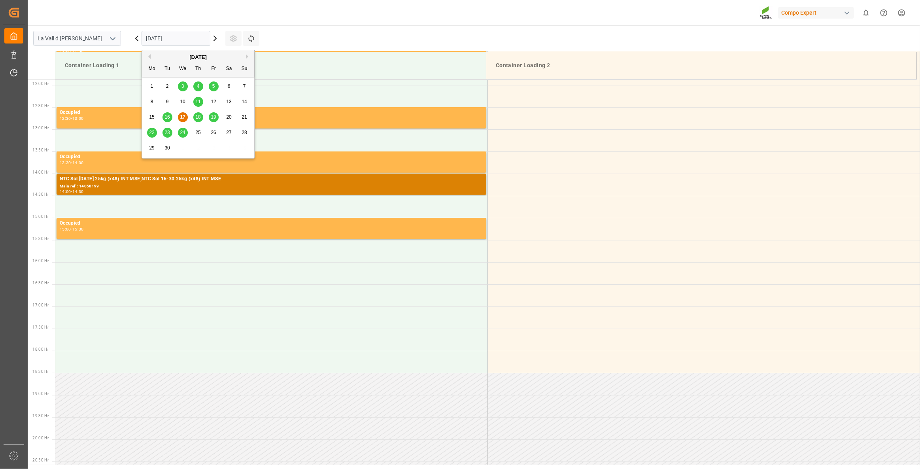
click at [248, 56] on button "Next Month" at bounding box center [248, 56] width 5 height 5
click at [183, 86] on span "1" at bounding box center [183, 86] width 3 height 6
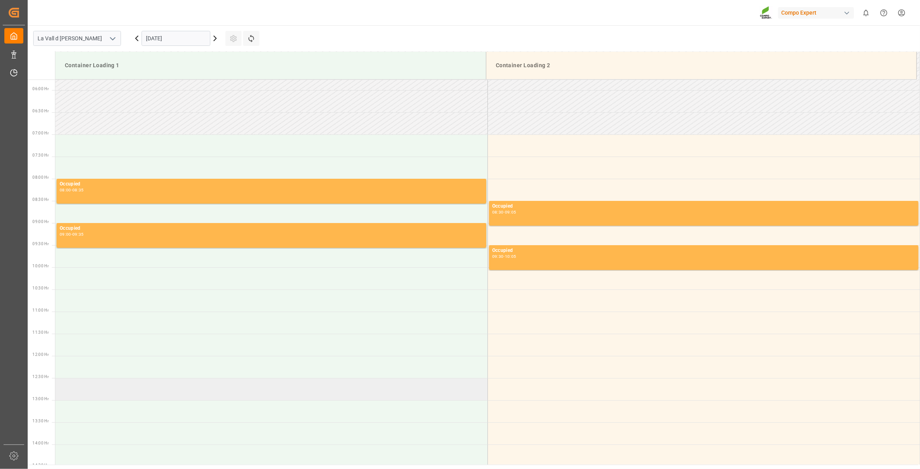
scroll to position [239, 0]
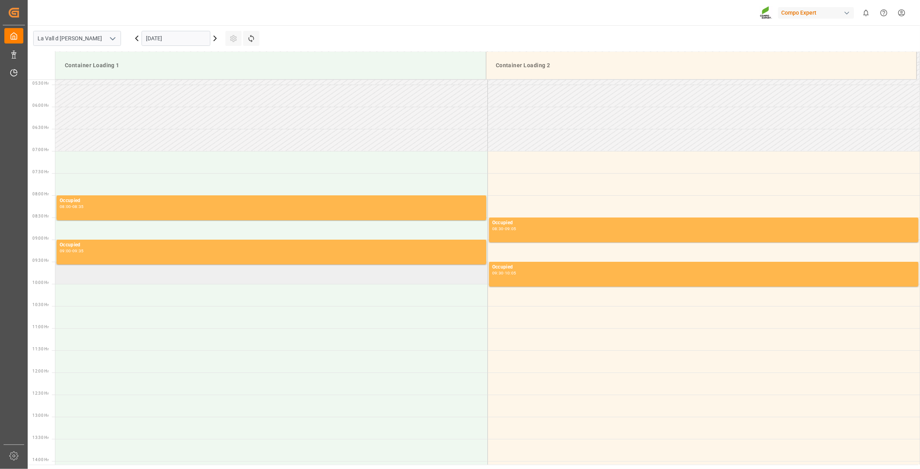
click at [107, 281] on td at bounding box center [271, 273] width 432 height 22
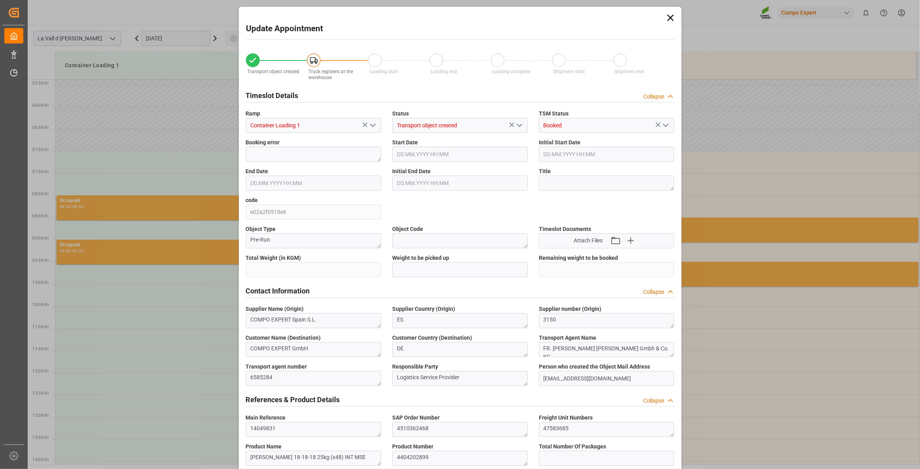
type input "24576"
type input "80"
type input "01.10.2025 09:30"
type input "01.10.2025 10:00"
type input "[DATE] 13:27"
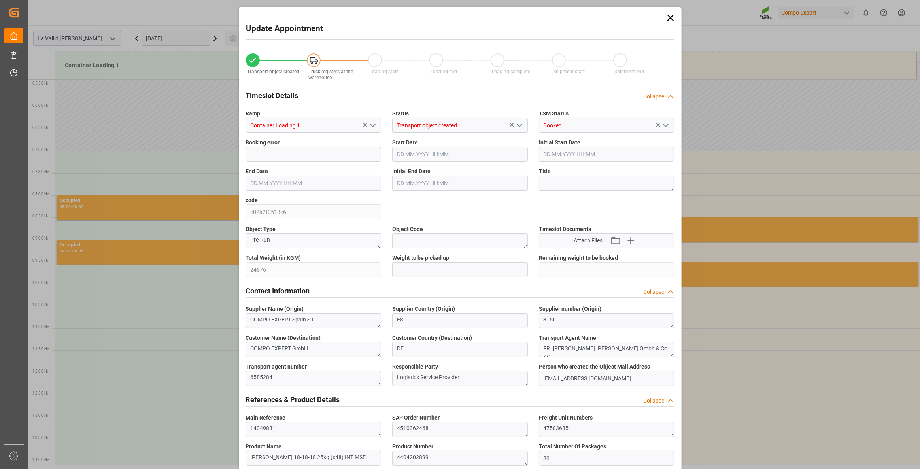
type input "17.09.2025 11:14"
click at [407, 275] on input "text" at bounding box center [460, 269] width 136 height 15
paste input "24576"
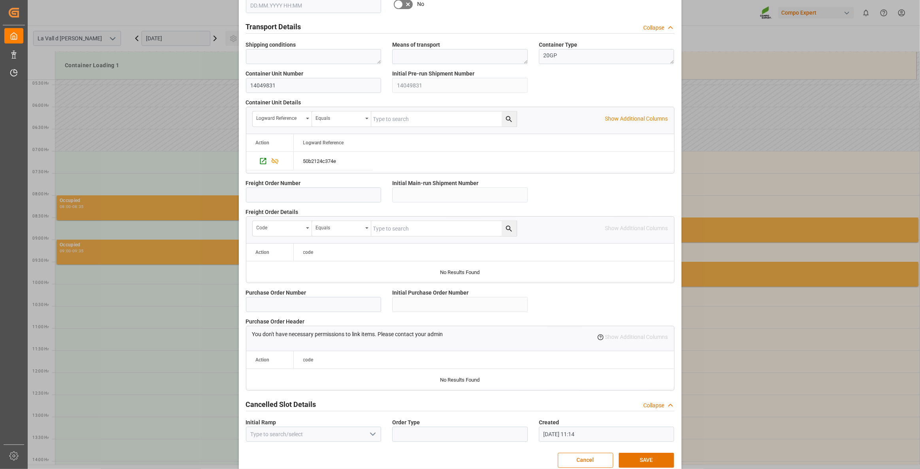
scroll to position [574, 0]
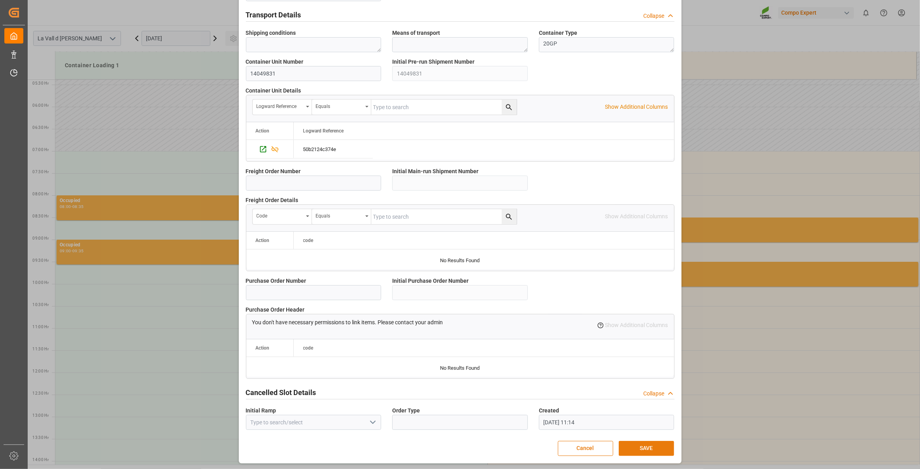
type input "24576"
click at [655, 447] on button "SAVE" at bounding box center [646, 448] width 55 height 15
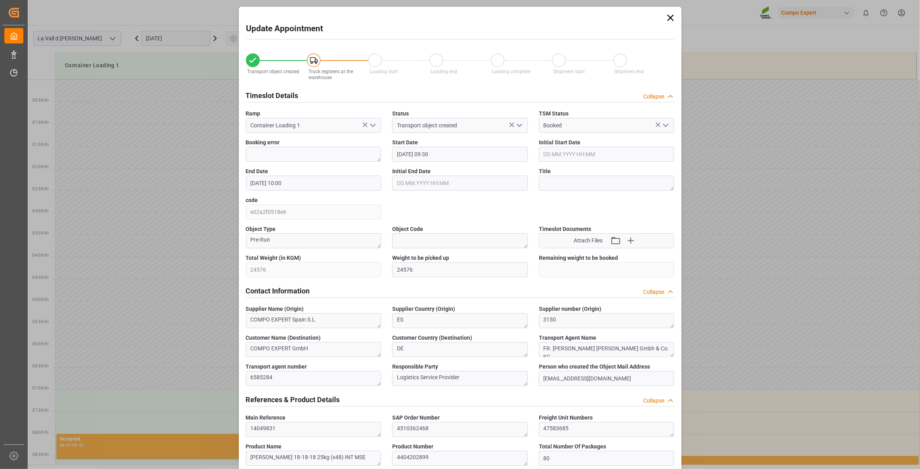
click at [672, 20] on icon at bounding box center [670, 18] width 6 height 6
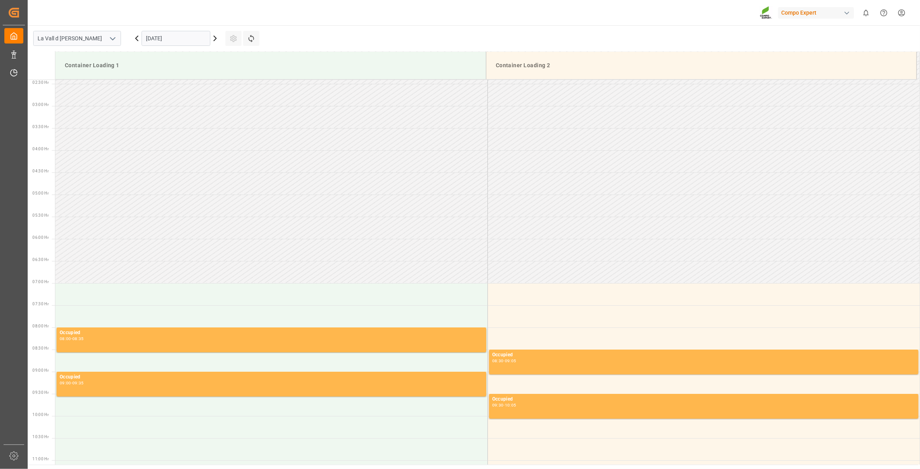
scroll to position [216, 0]
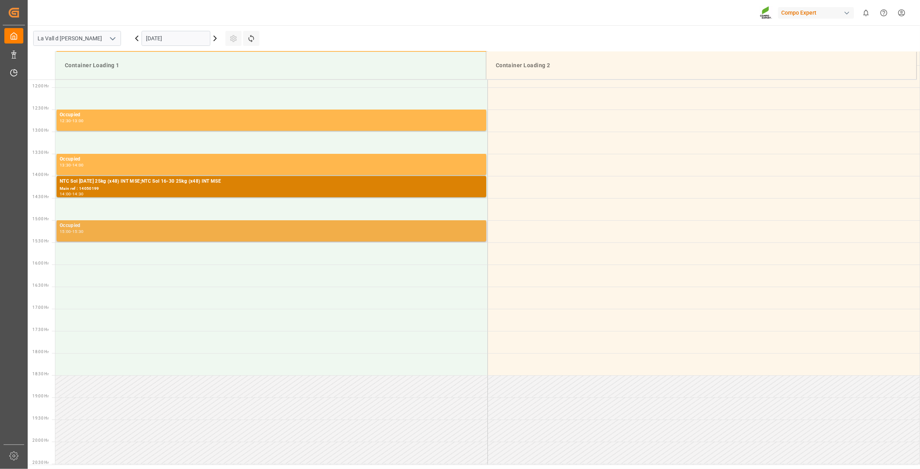
scroll to position [526, 0]
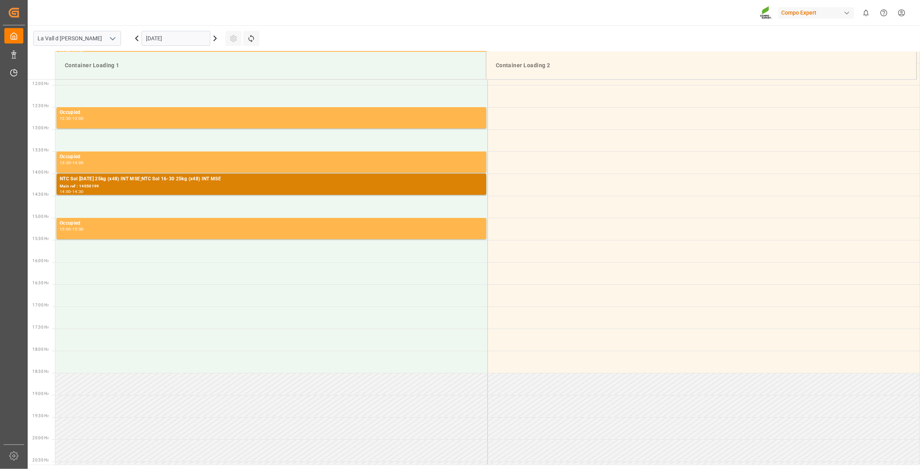
click at [173, 38] on input "[DATE]" at bounding box center [176, 38] width 69 height 15
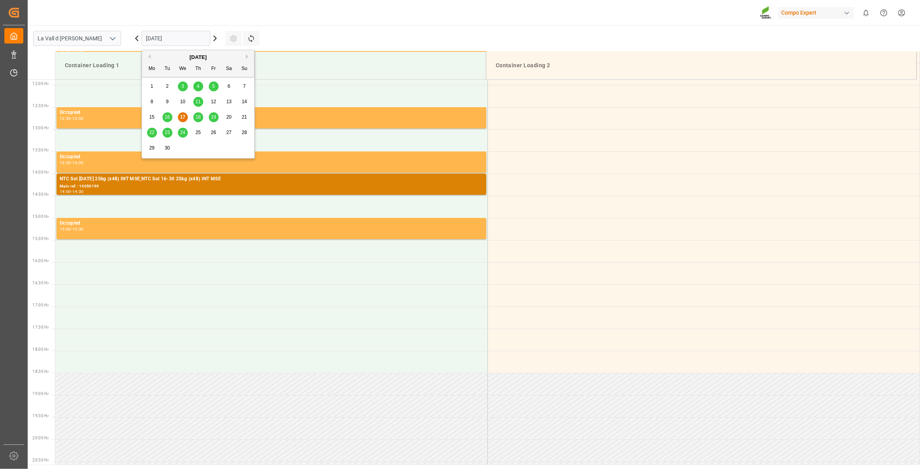
click at [248, 55] on button "Next Month" at bounding box center [248, 56] width 5 height 5
click at [183, 86] on span "1" at bounding box center [183, 86] width 3 height 6
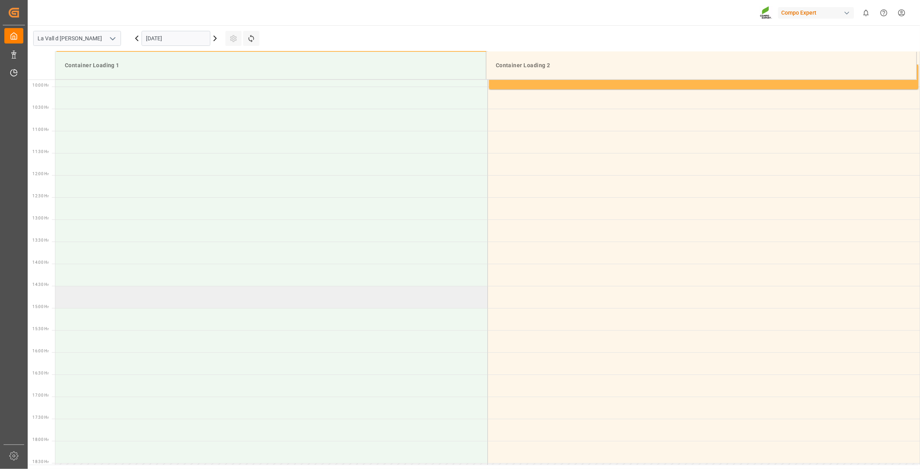
scroll to position [419, 0]
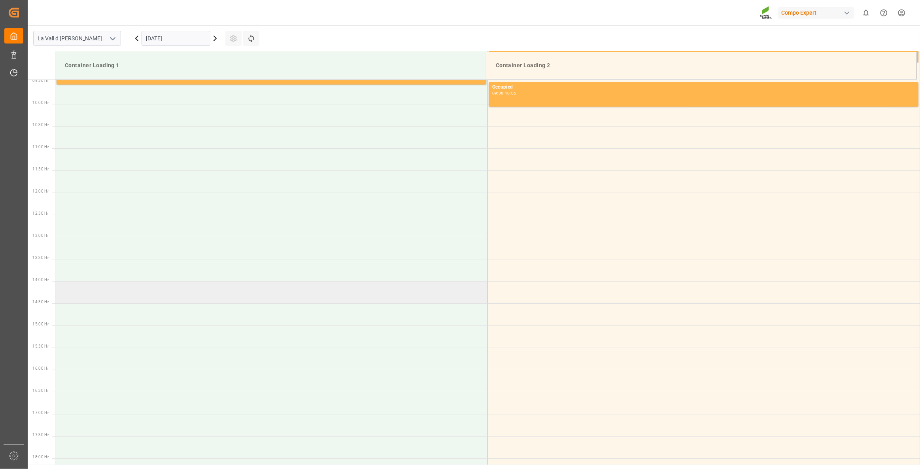
click at [81, 289] on td at bounding box center [271, 292] width 432 height 22
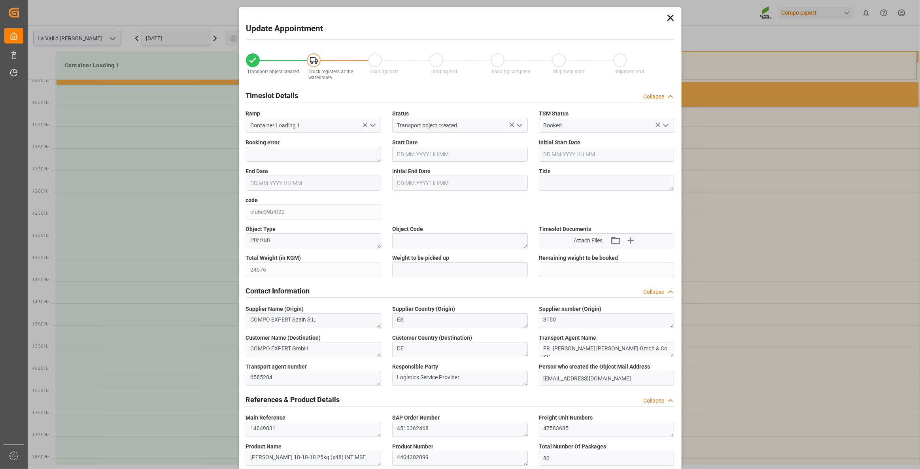
type input "24576"
type input "80"
type input "01.10.2025 14:00"
type input "01.10.2025 14:30"
type input "[DATE] 13:27"
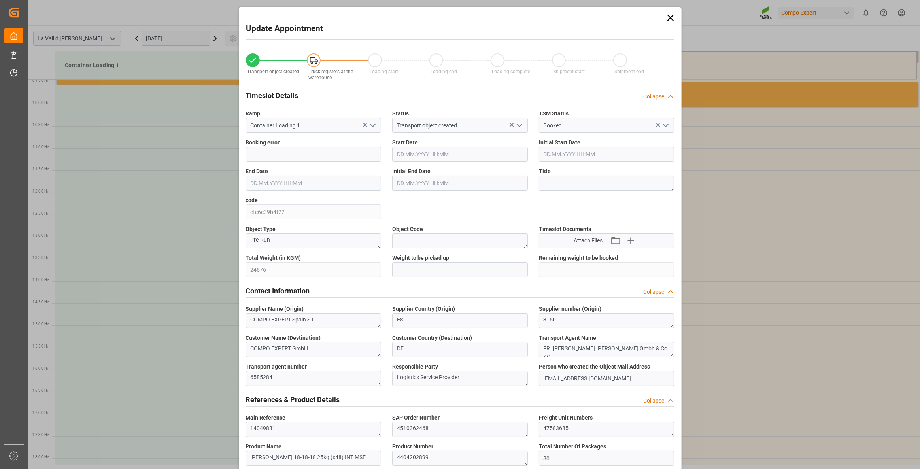
type input "[DATE] 11:14"
click at [401, 272] on input "text" at bounding box center [460, 269] width 136 height 15
paste input "24576"
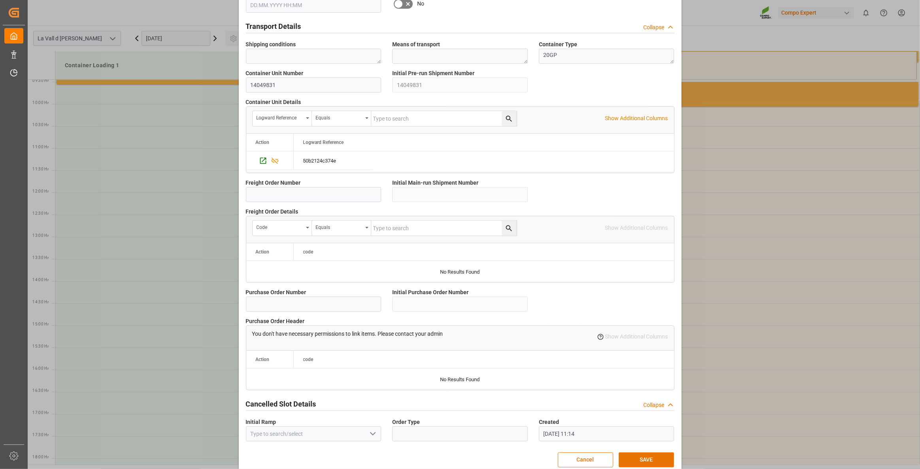
scroll to position [574, 0]
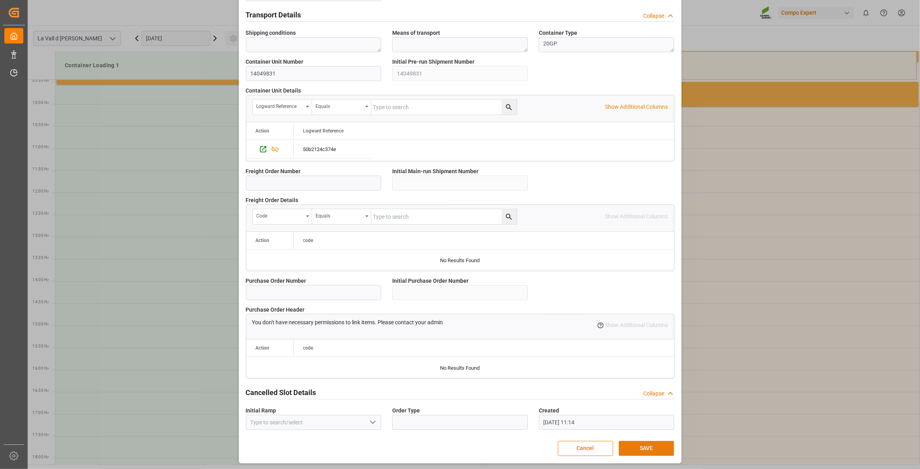
type input "24576"
click at [650, 446] on button "SAVE" at bounding box center [646, 448] width 55 height 15
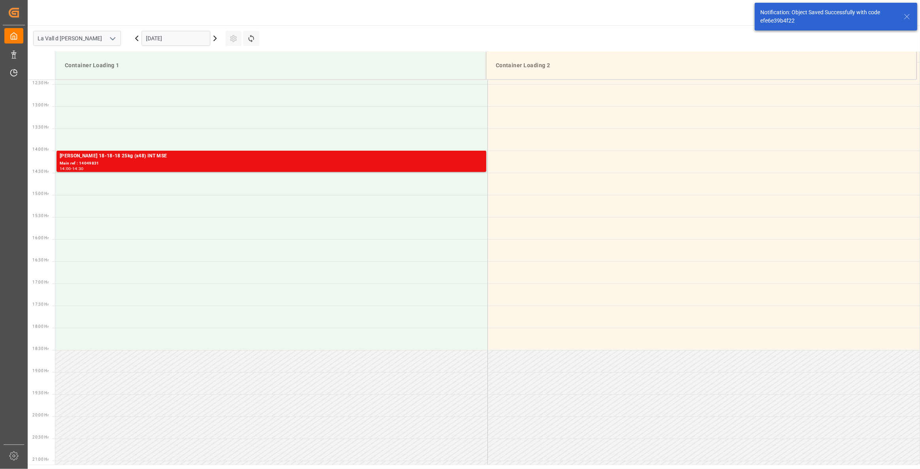
scroll to position [570, 0]
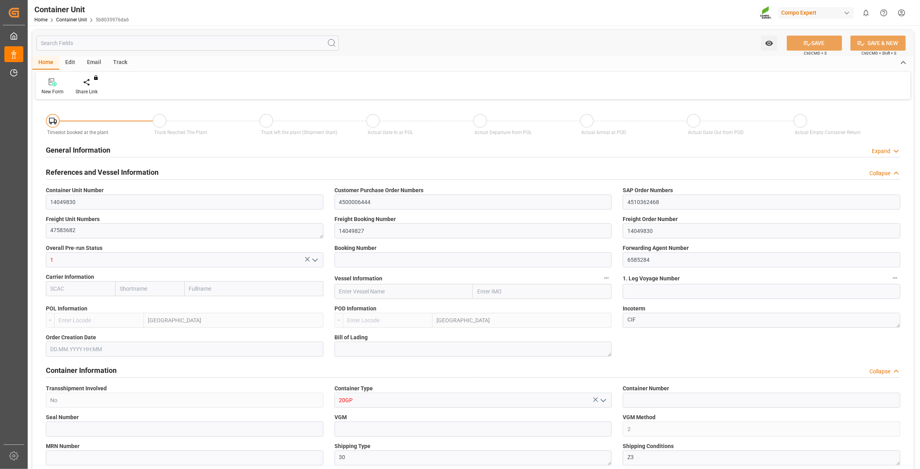
type input "ESVLC"
type input "TRAYT"
type input "0"
type input "80"
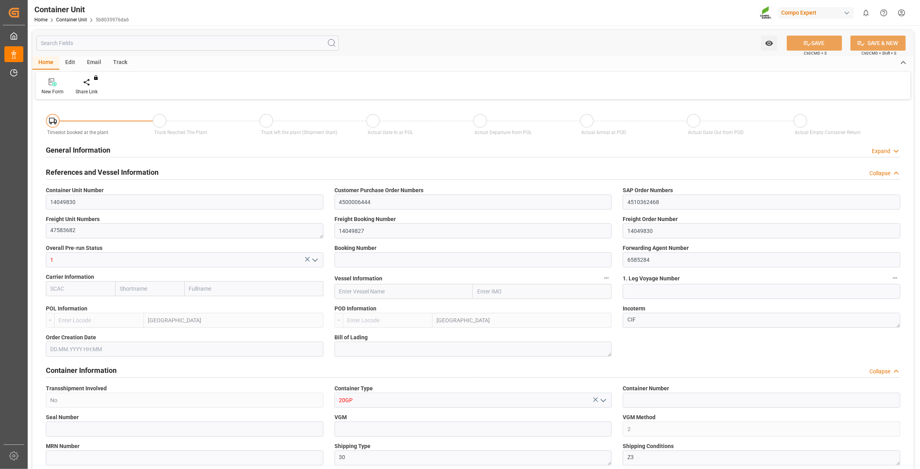
type input "24576"
type input "[DATE] 13:27"
type input "[DATE]"
click at [93, 86] on icon at bounding box center [93, 82] width 6 height 8
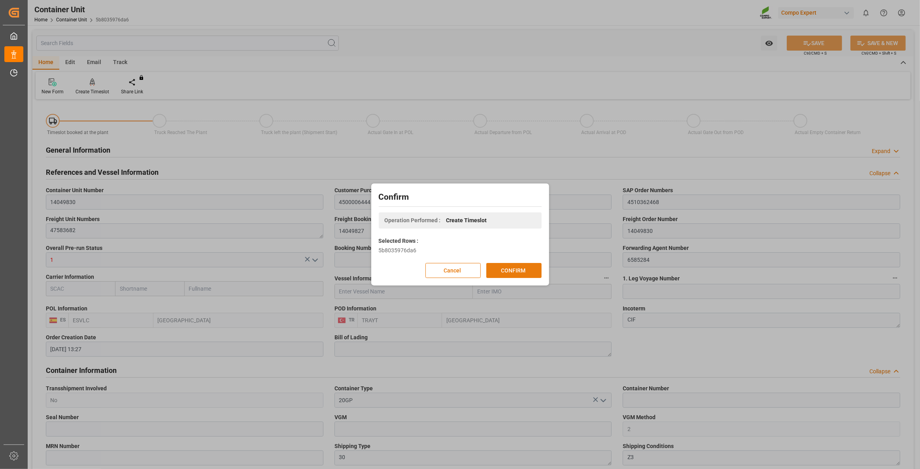
click at [514, 271] on button "CONFIRM" at bounding box center [514, 270] width 55 height 15
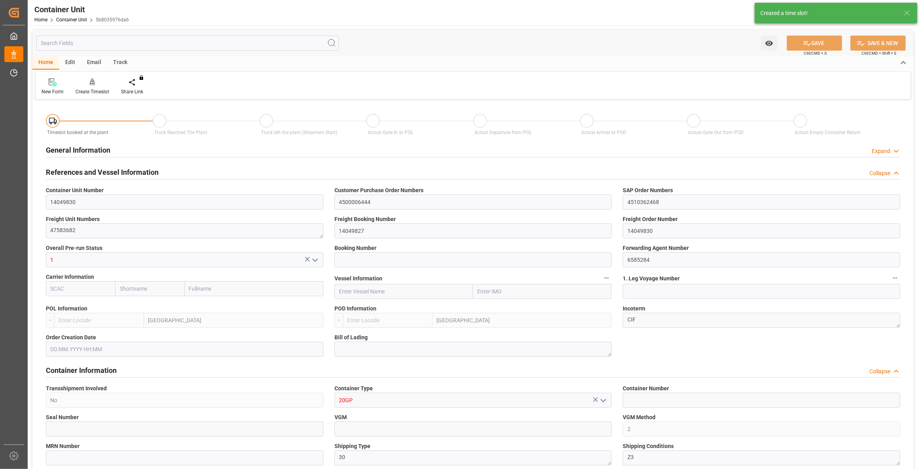
type input "ESVLC"
type input "TRAYT"
type input "0"
type input "80"
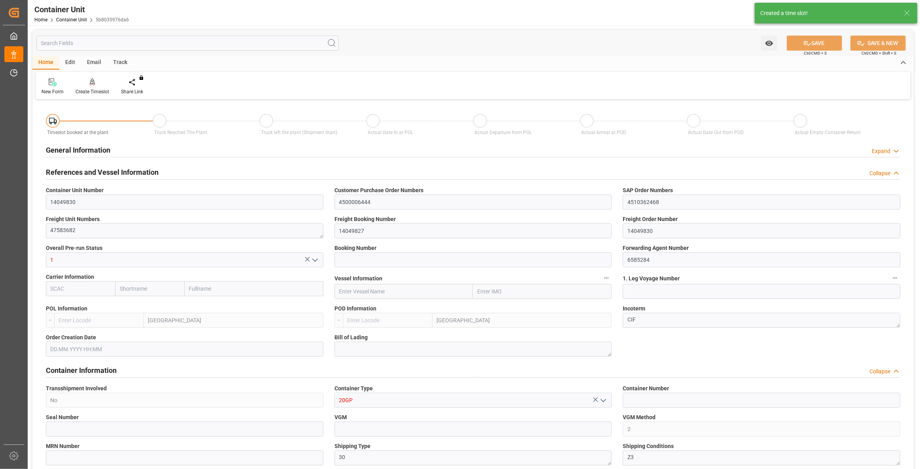
type input "24576"
type input "[DATE] 13:27"
type input "15.09.2025"
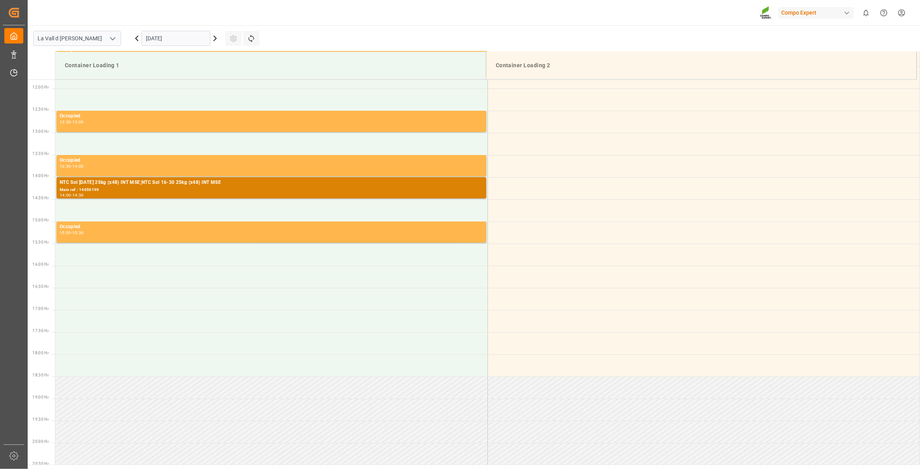
scroll to position [526, 0]
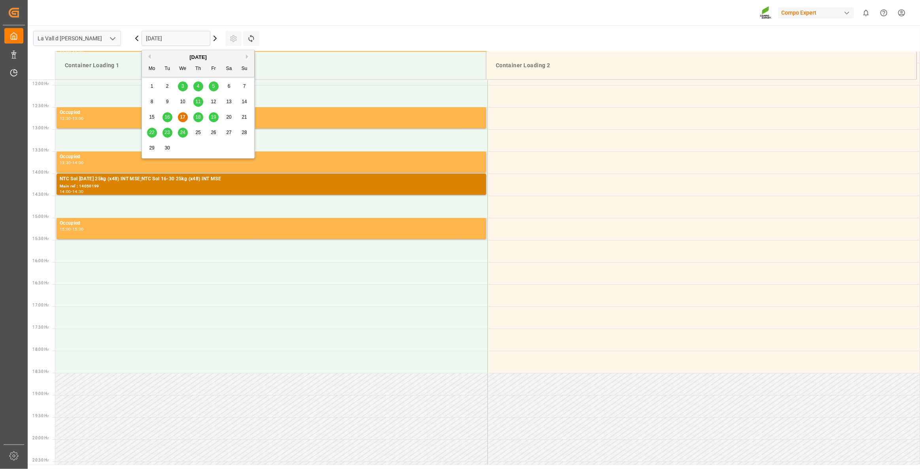
click at [197, 31] on input "[DATE]" at bounding box center [176, 38] width 69 height 15
click at [248, 57] on button "Next Month" at bounding box center [248, 56] width 5 height 5
click at [181, 85] on div "1" at bounding box center [183, 86] width 10 height 9
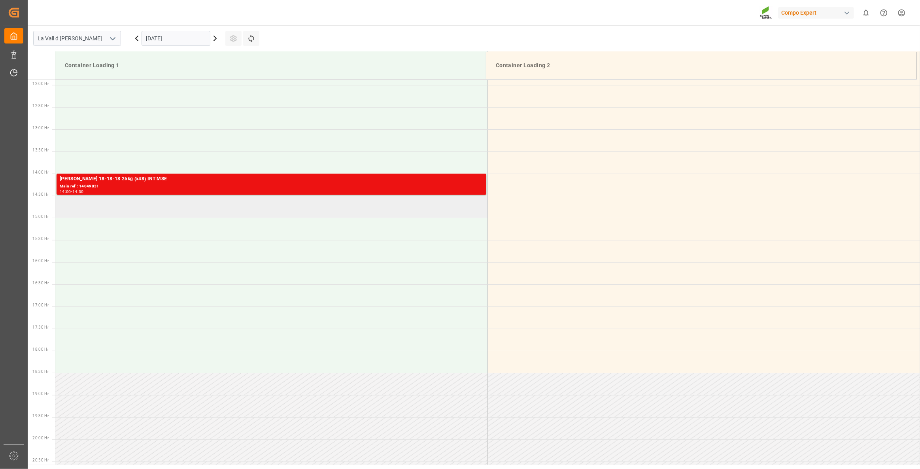
click at [123, 210] on td at bounding box center [271, 207] width 432 height 22
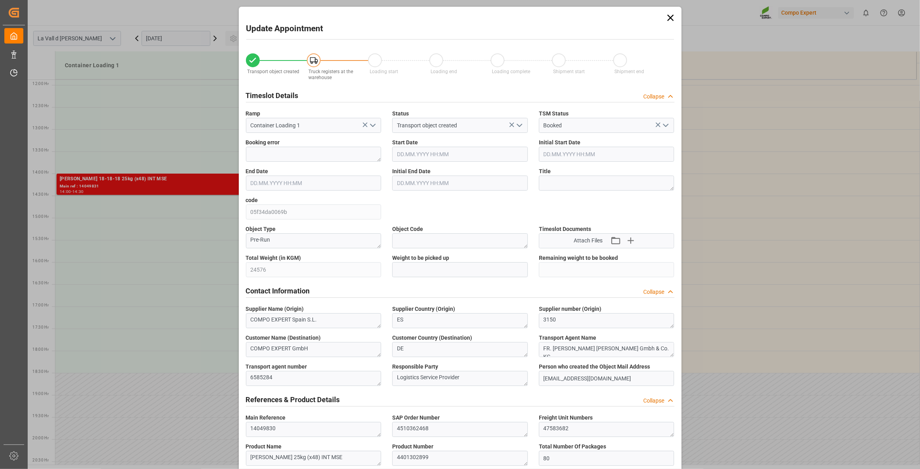
type input "24576"
type input "80"
type input "[DATE] 14:30"
type input "[DATE] 15:00"
type input "[DATE] 13:27"
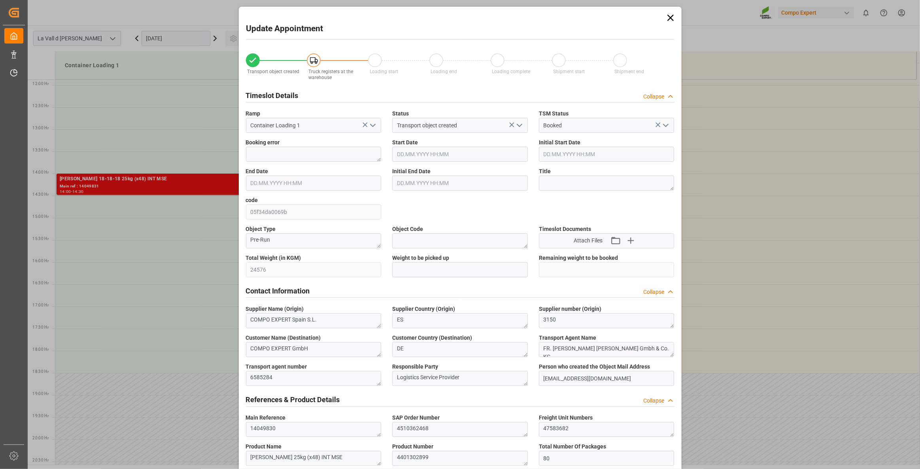
type input "[DATE] 11:15"
click at [432, 273] on input "text" at bounding box center [460, 269] width 136 height 15
paste input "24576"
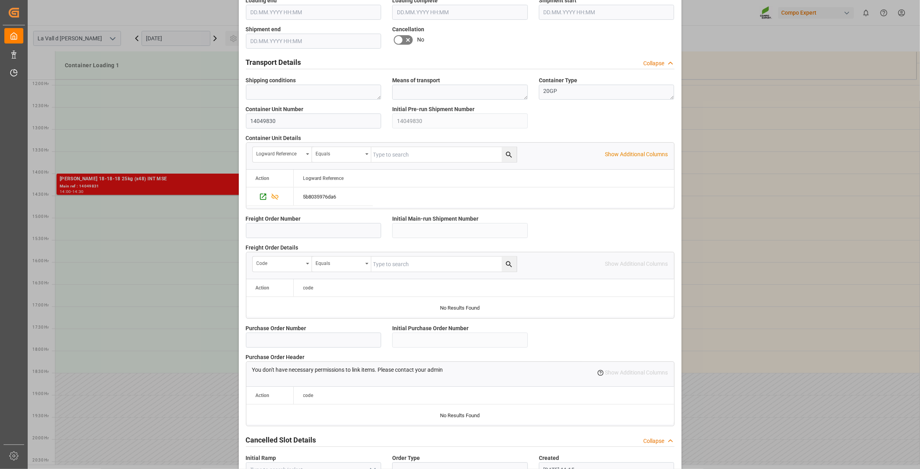
scroll to position [574, 0]
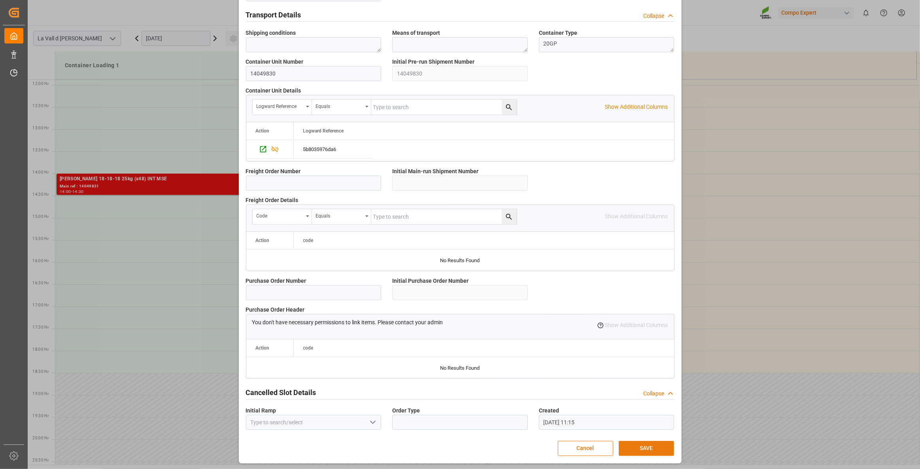
type input "24576"
click at [655, 451] on button "SAVE" at bounding box center [646, 448] width 55 height 15
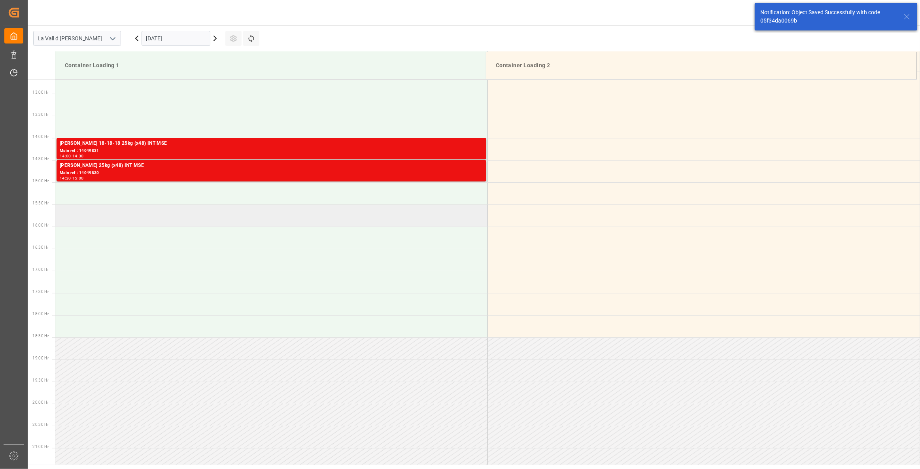
scroll to position [570, 0]
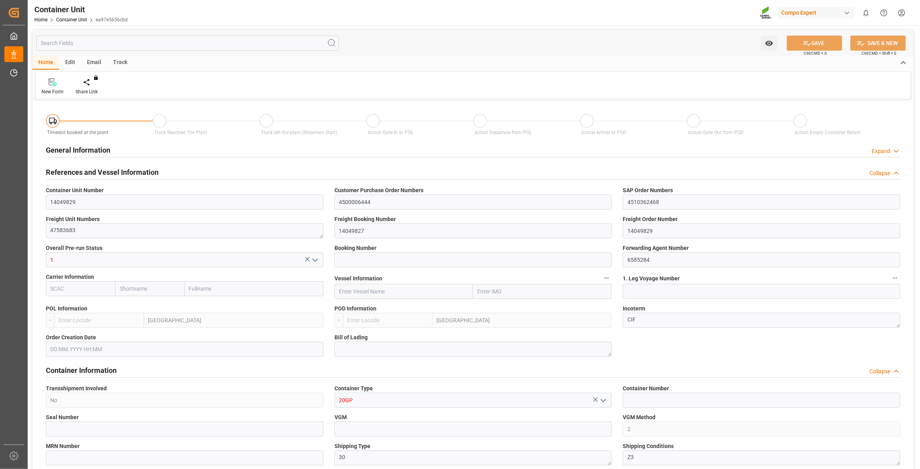
type input "ESVLC"
type input "TRAYT"
type input "0"
type input "80"
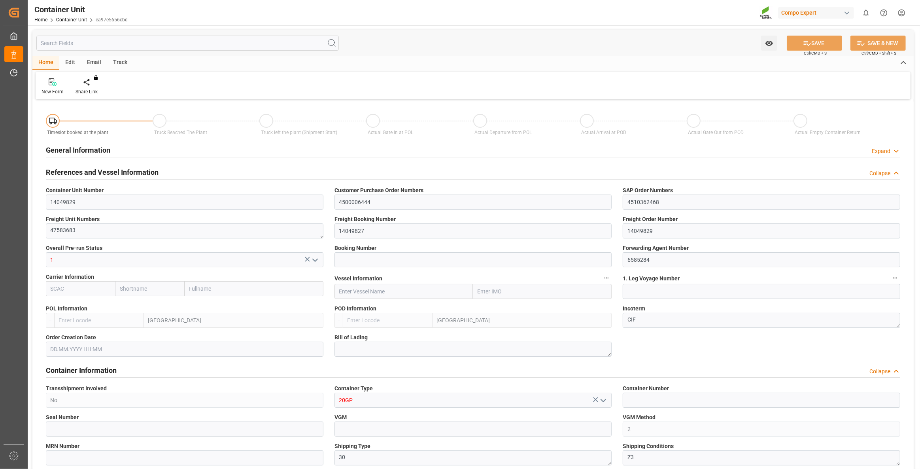
type input "24577.92"
type input "[DATE] 13:27"
type input "[DATE]"
click at [85, 83] on div at bounding box center [93, 82] width 34 height 8
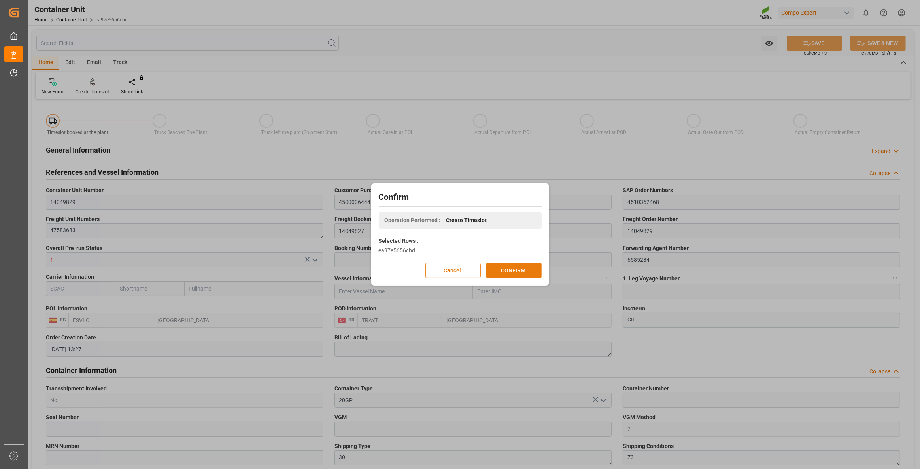
click at [517, 277] on button "CONFIRM" at bounding box center [514, 270] width 55 height 15
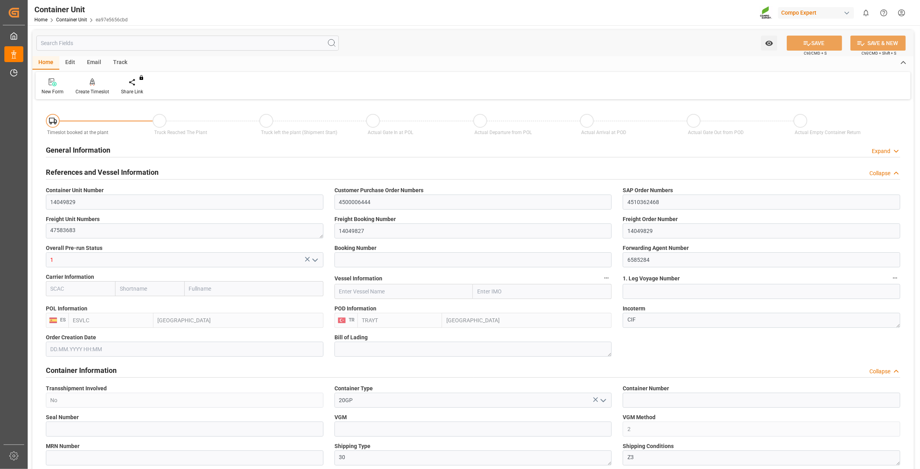
type input "ESVLC"
type input "TRAYT"
type input "0"
type input "80"
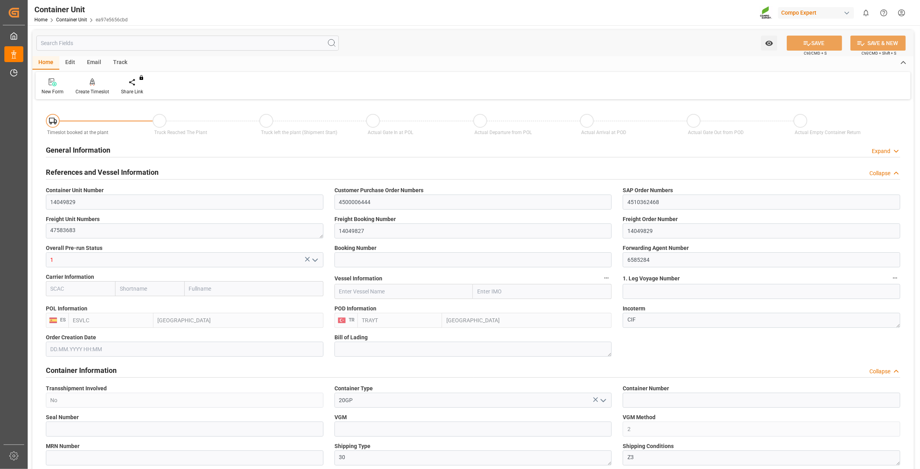
type input "24577.92"
type input "[DATE] 13:27"
type input "15.09.2025"
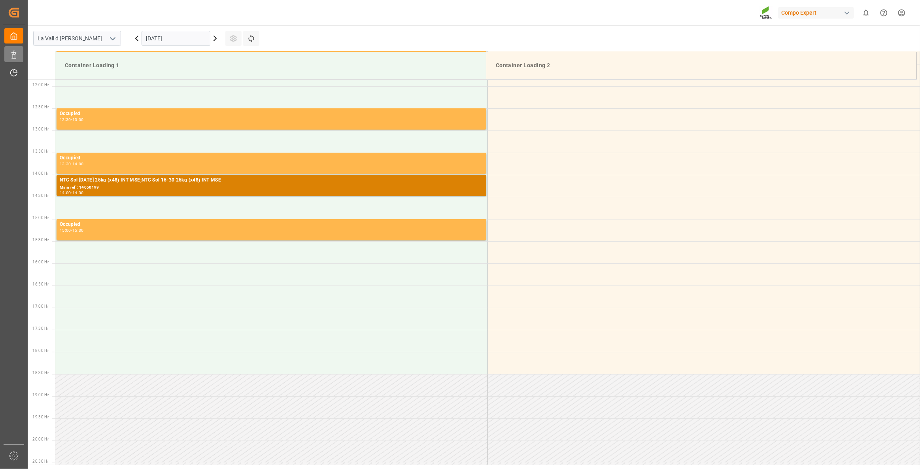
scroll to position [526, 0]
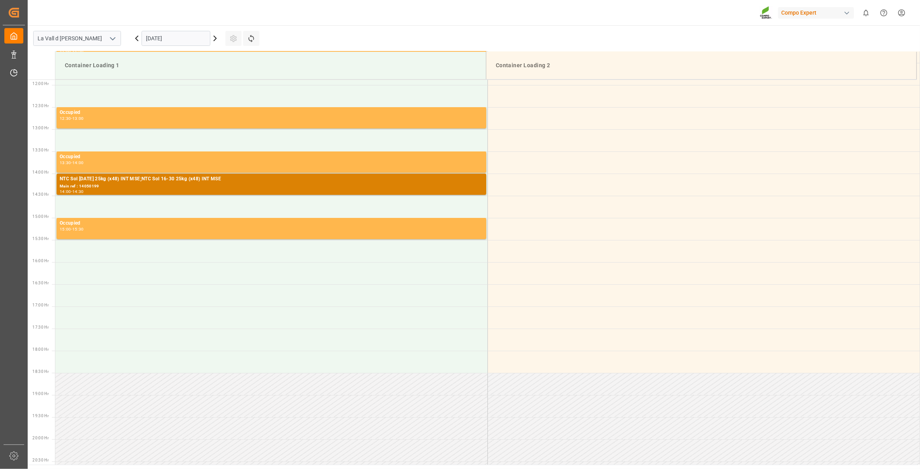
click at [170, 40] on input "[DATE]" at bounding box center [176, 38] width 69 height 15
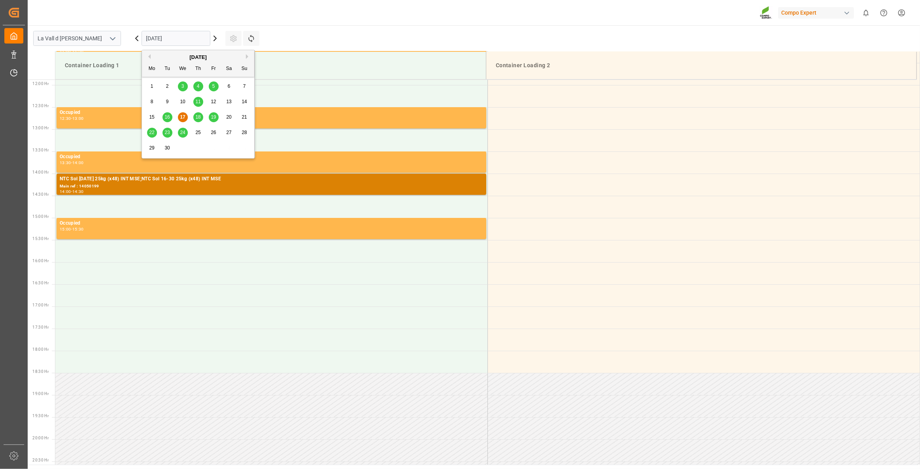
click at [248, 56] on button "Next Month" at bounding box center [248, 56] width 5 height 5
click at [184, 88] on span "1" at bounding box center [183, 86] width 3 height 6
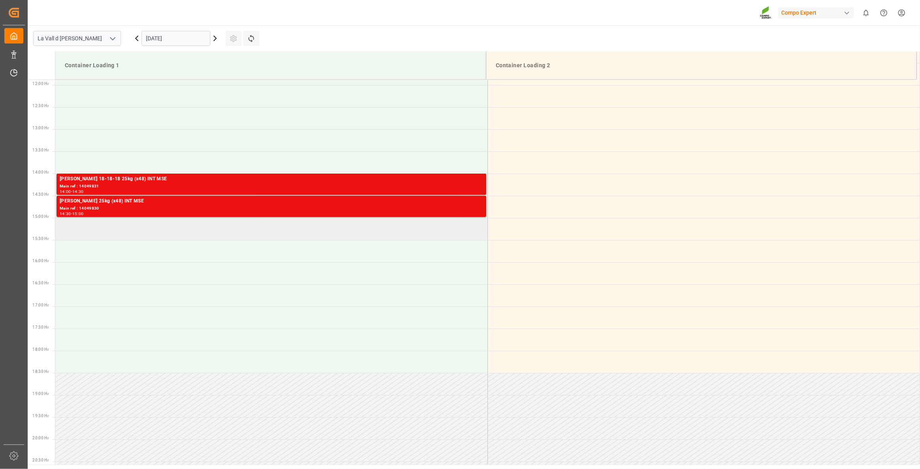
click at [167, 222] on td at bounding box center [271, 229] width 432 height 22
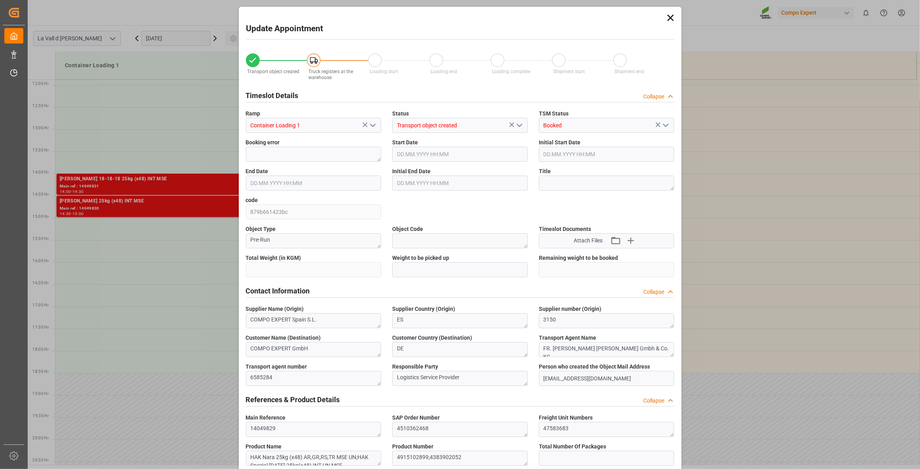
type input "24577.92"
type input "80"
type input "01.10.2025 15:00"
type input "01.10.2025 15:30"
type input "[DATE] 13:27"
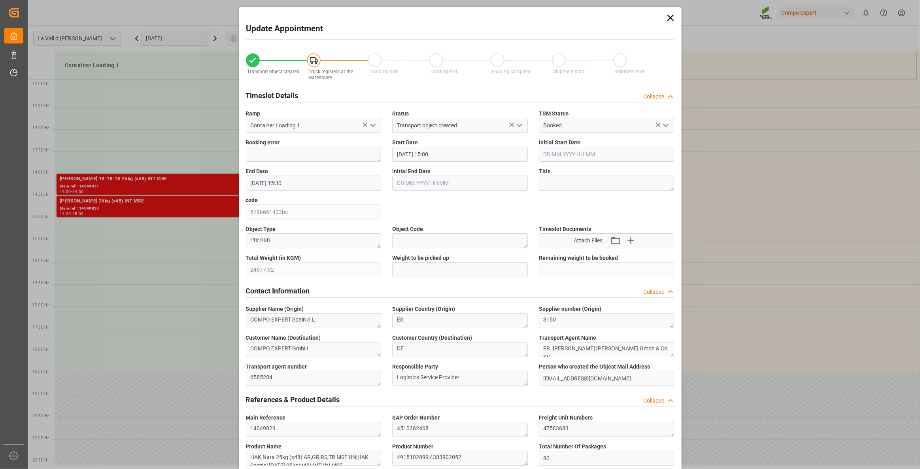
type input "17.09.2025 11:16"
click at [233, 263] on div "Update Appointment Transport object created Truck registers at the warehouse Lo…" at bounding box center [460, 234] width 920 height 469
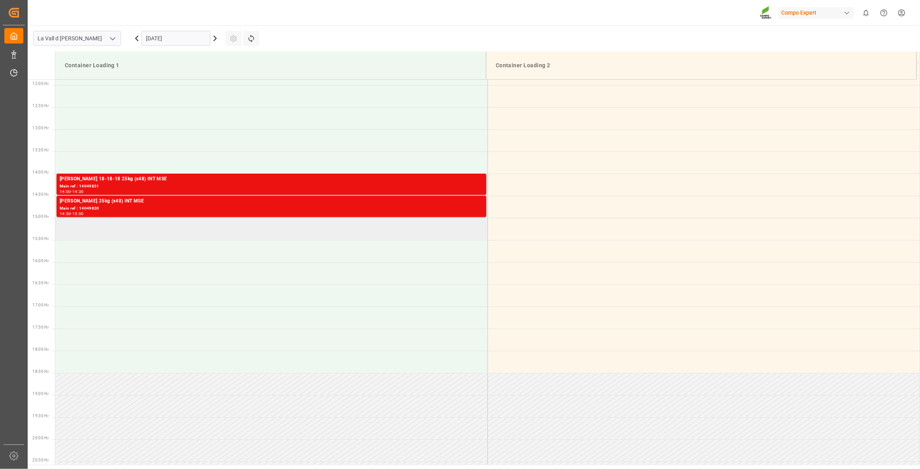
click at [206, 225] on td at bounding box center [271, 229] width 432 height 22
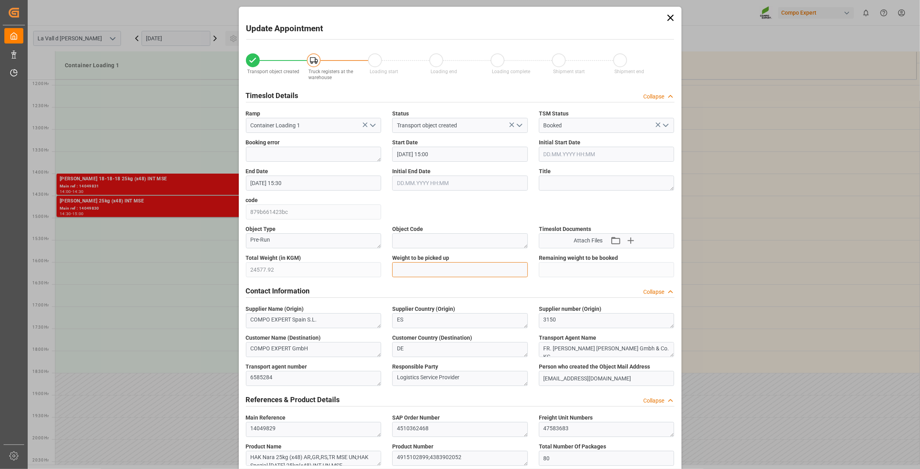
click at [408, 272] on input "text" at bounding box center [460, 269] width 136 height 15
paste input "24577.92"
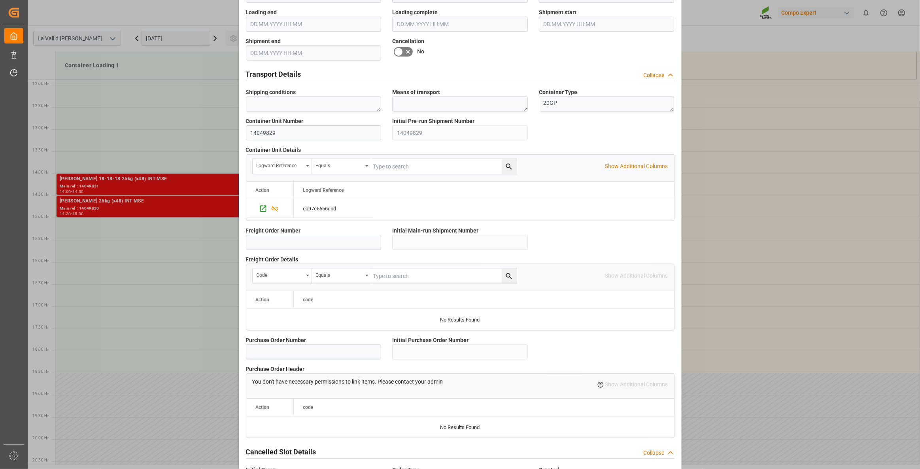
scroll to position [574, 0]
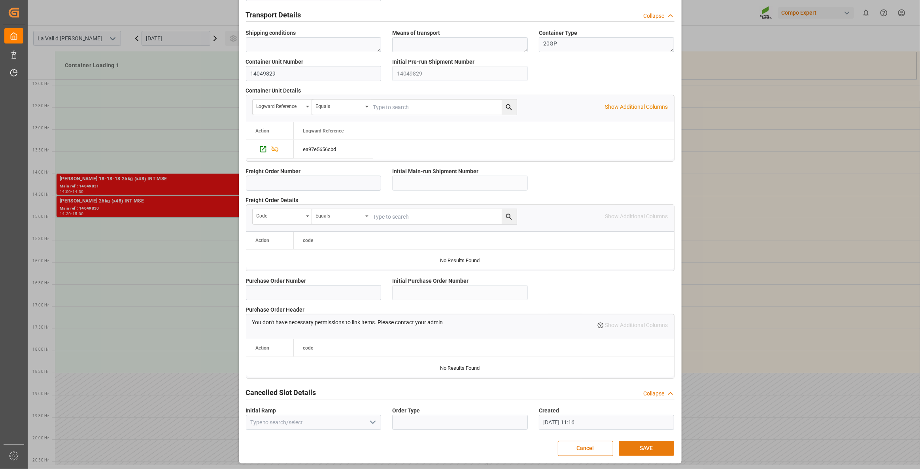
type input "24577.92"
click at [643, 447] on button "SAVE" at bounding box center [646, 448] width 55 height 15
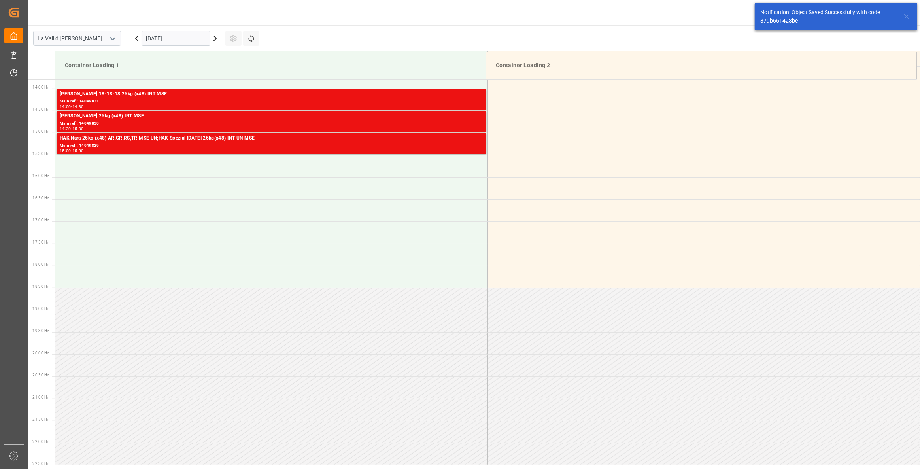
scroll to position [615, 0]
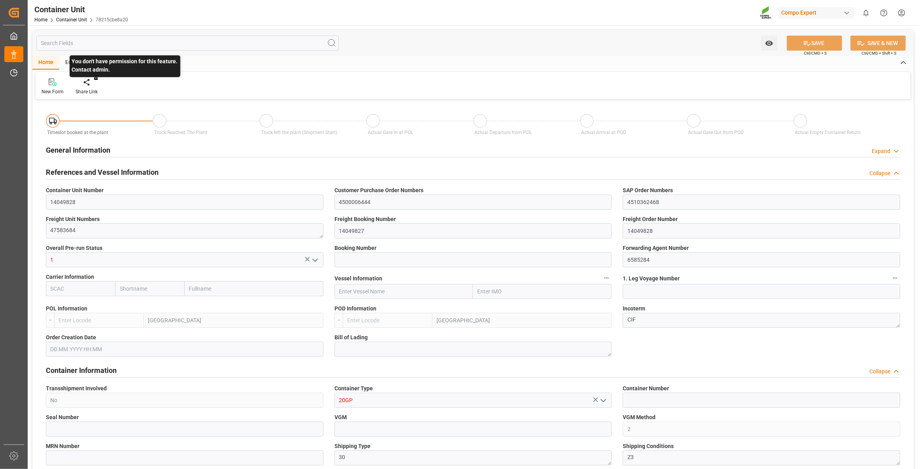
type input "ESVLC"
type input "TRAYT"
type input "0"
type input "80"
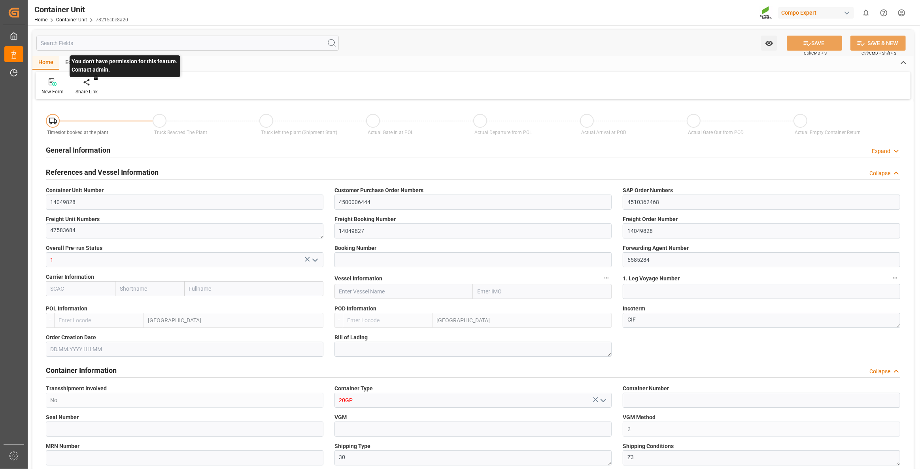
type input "24576"
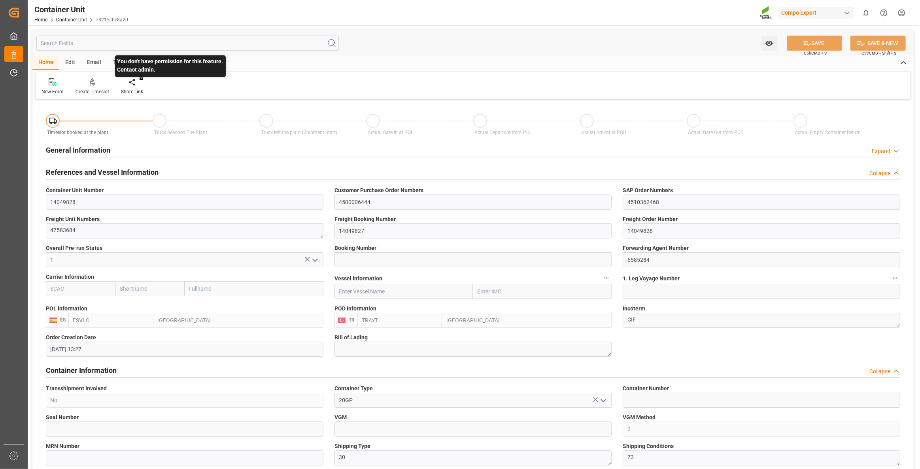
type input "[DATE] 13:27"
type input "[DATE]"
click at [91, 86] on icon at bounding box center [93, 82] width 6 height 8
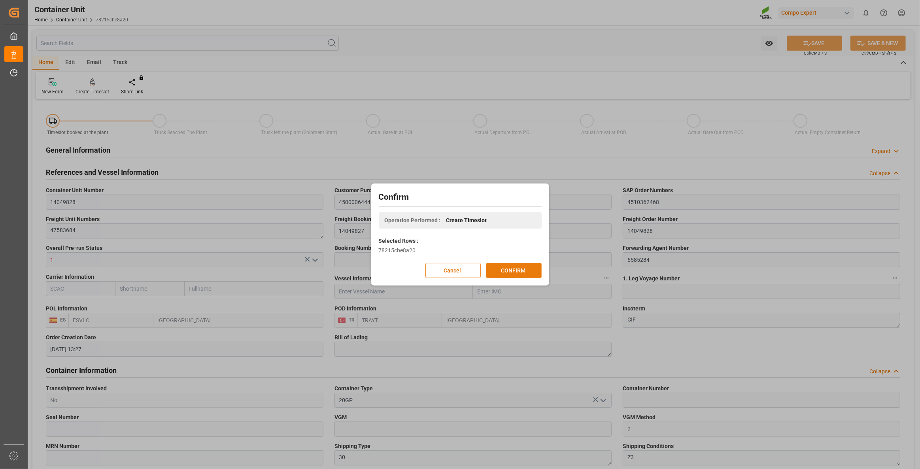
click at [515, 274] on button "CONFIRM" at bounding box center [514, 270] width 55 height 15
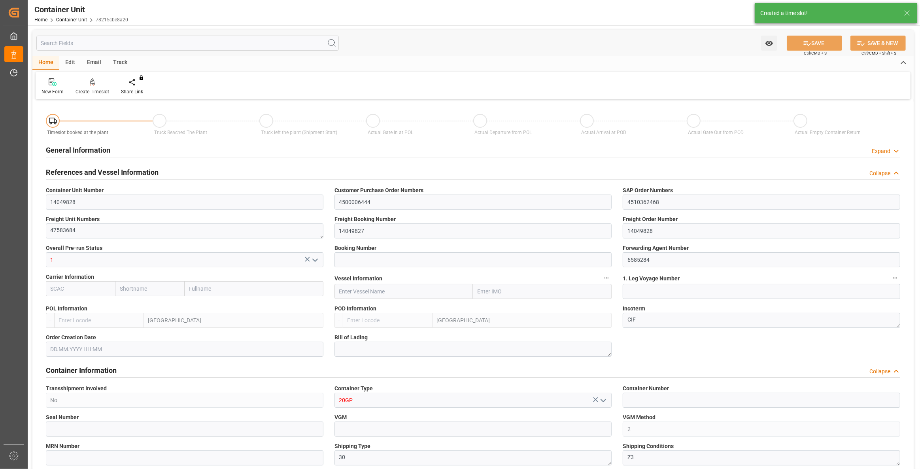
type input "ESVLC"
type input "TRAYT"
type input "0"
type input "80"
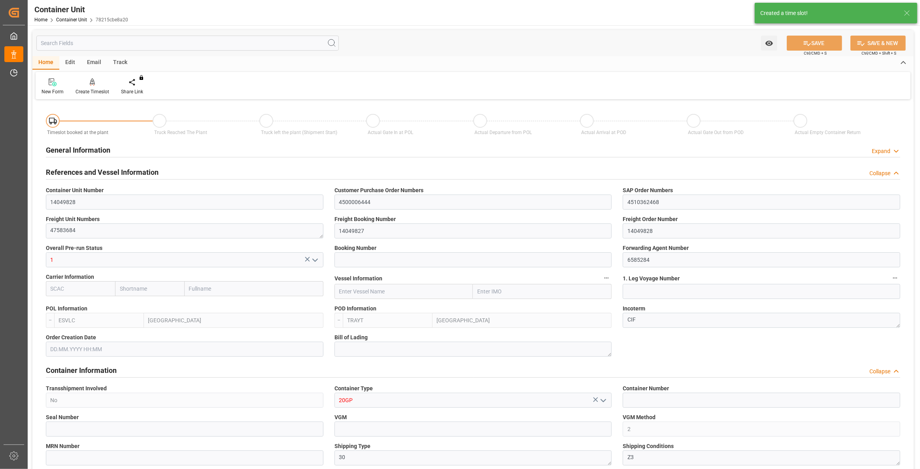
type input "24576"
type input "[DATE] 13:27"
type input "[DATE]"
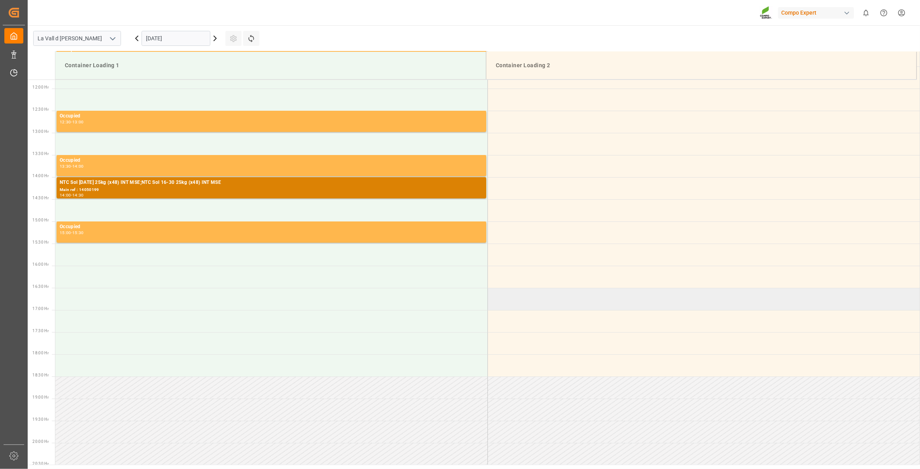
scroll to position [526, 0]
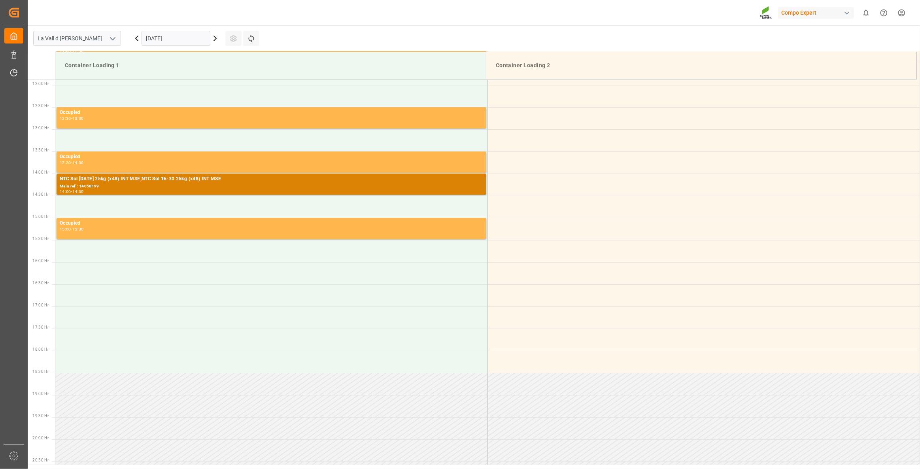
click at [167, 41] on input "[DATE]" at bounding box center [176, 38] width 69 height 15
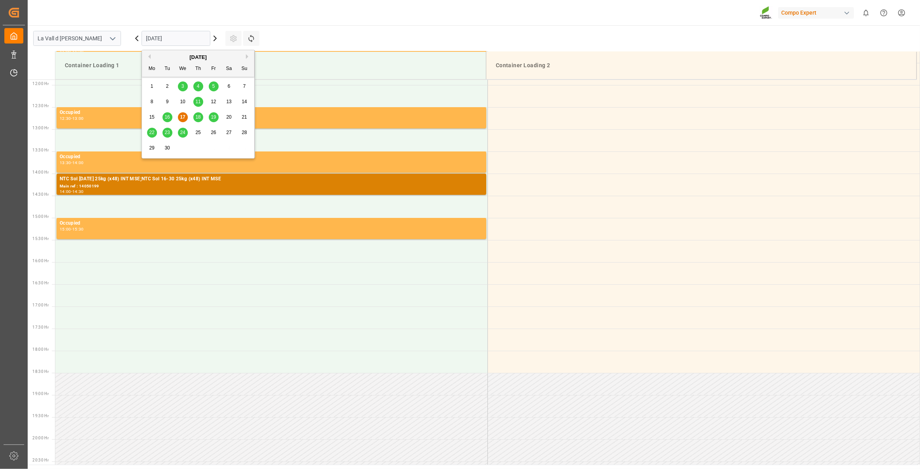
click at [248, 56] on button "Next Month" at bounding box center [248, 56] width 5 height 5
click at [183, 83] on div "1" at bounding box center [183, 86] width 10 height 9
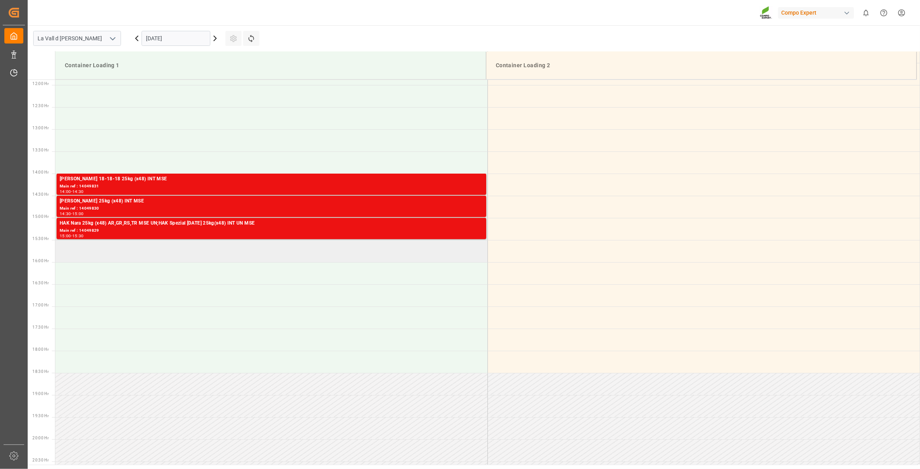
click at [119, 253] on td at bounding box center [271, 251] width 432 height 22
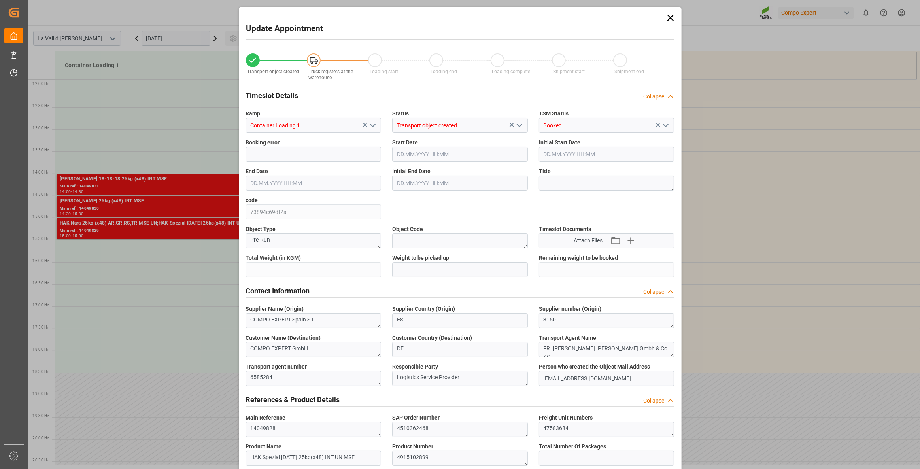
type input "24576"
type input "80"
type input "[DATE] 15:30"
type input "[DATE] 16:00"
type input "[DATE] 13:27"
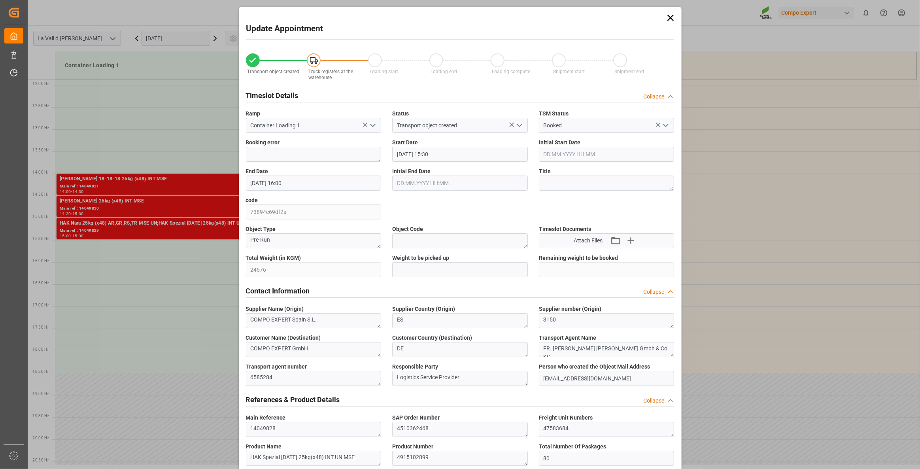
type input "[DATE] 11:16"
click at [422, 273] on input "text" at bounding box center [460, 269] width 136 height 15
paste input "24576"
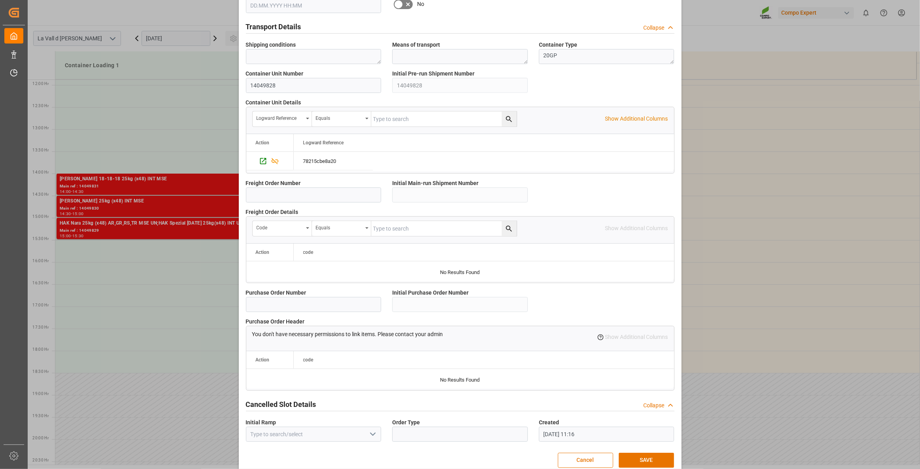
scroll to position [574, 0]
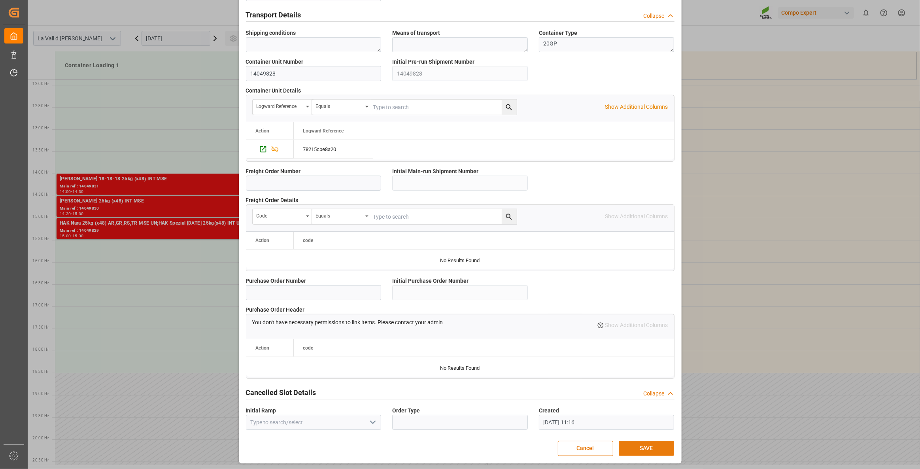
type input "24576"
click at [647, 446] on button "SAVE" at bounding box center [646, 448] width 55 height 15
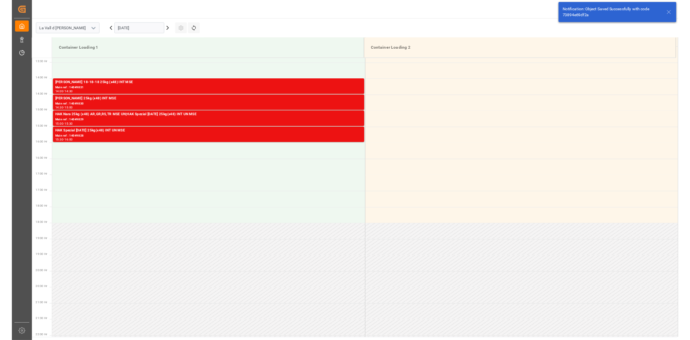
scroll to position [615, 0]
